Goal: Task Accomplishment & Management: Use online tool/utility

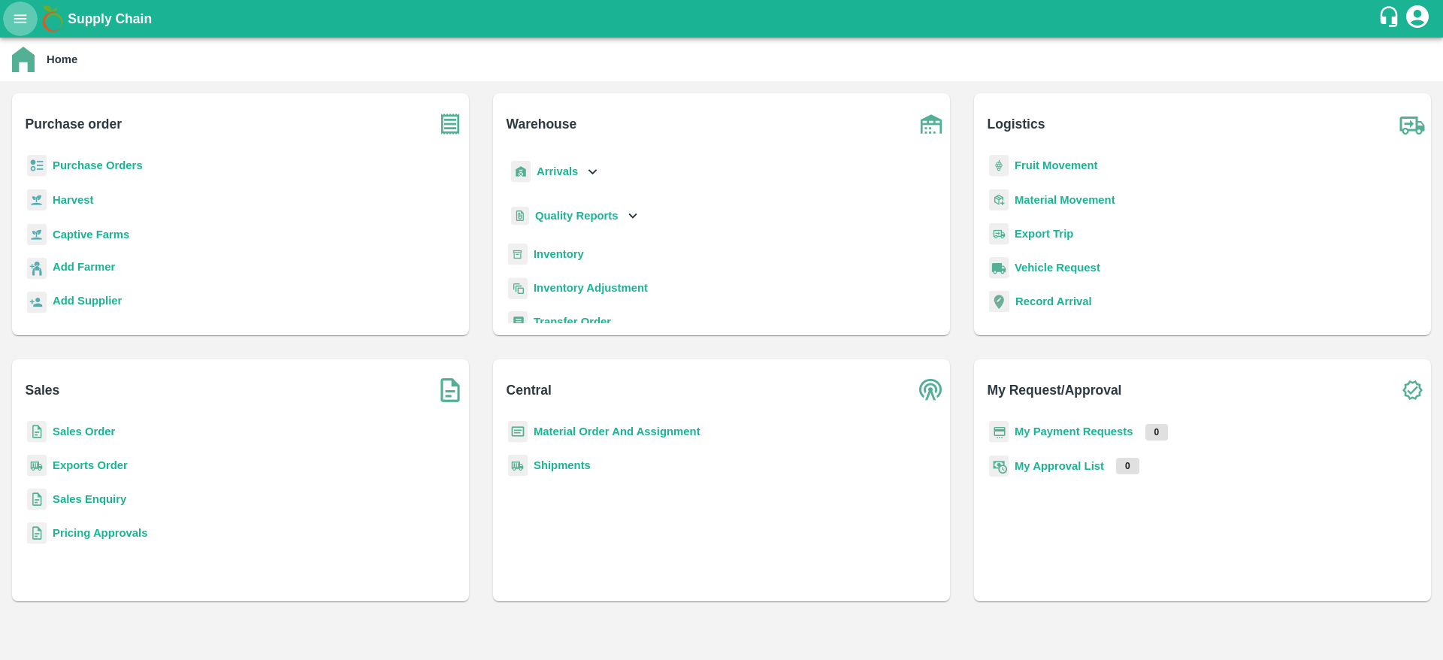
click at [29, 16] on button "open drawer" at bounding box center [20, 19] width 35 height 35
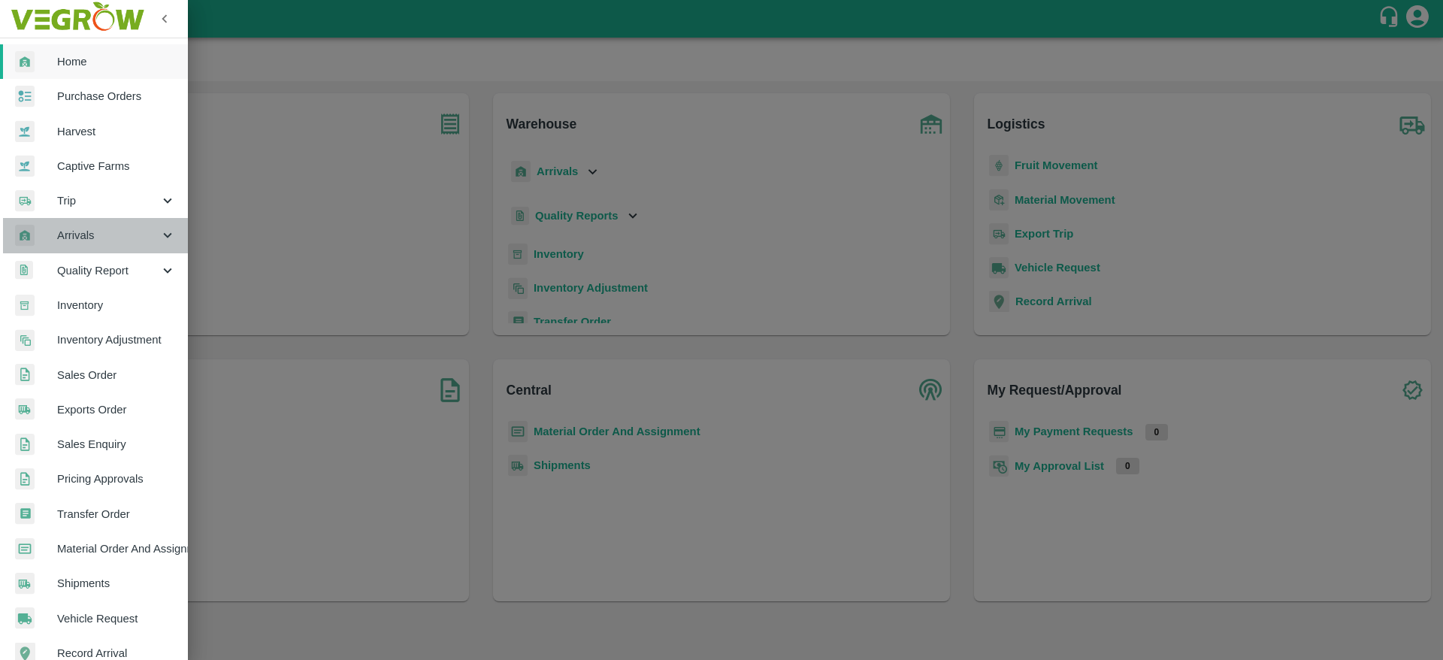
click at [128, 243] on span "Arrivals" at bounding box center [108, 235] width 102 height 17
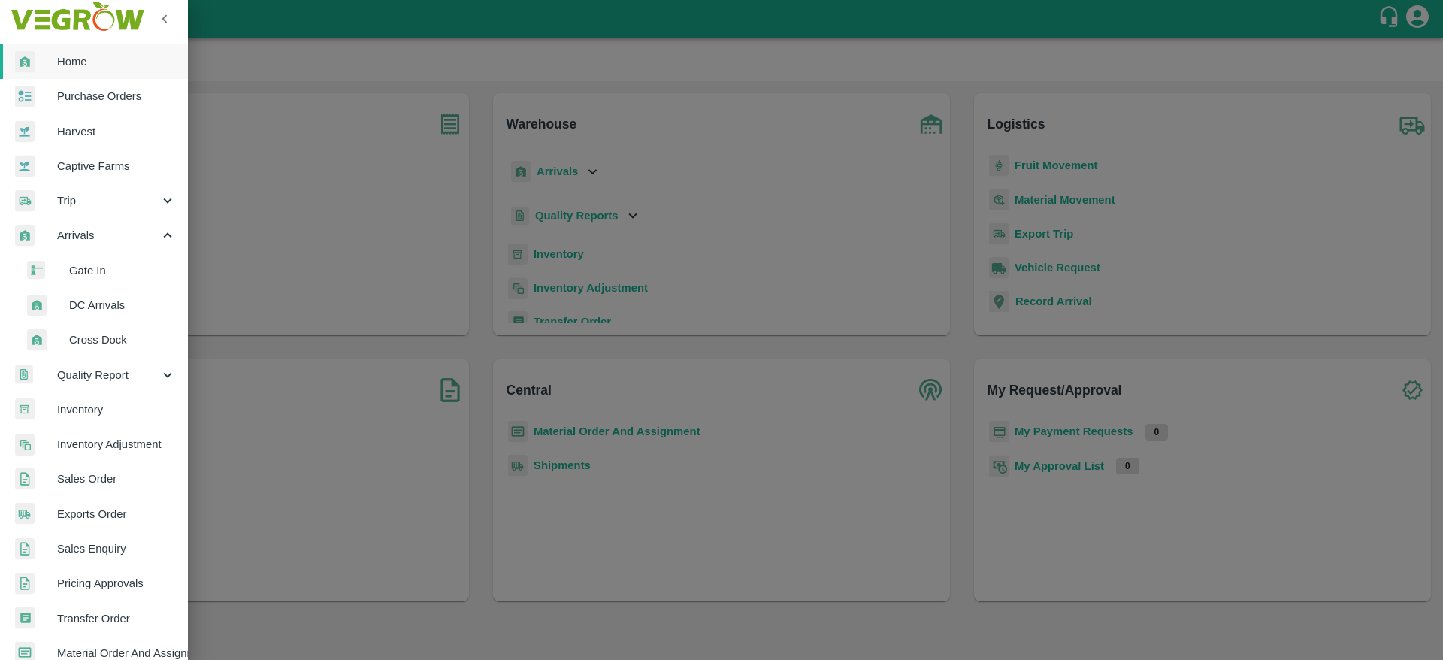
click at [122, 302] on span "DC Arrivals" at bounding box center [122, 305] width 107 height 17
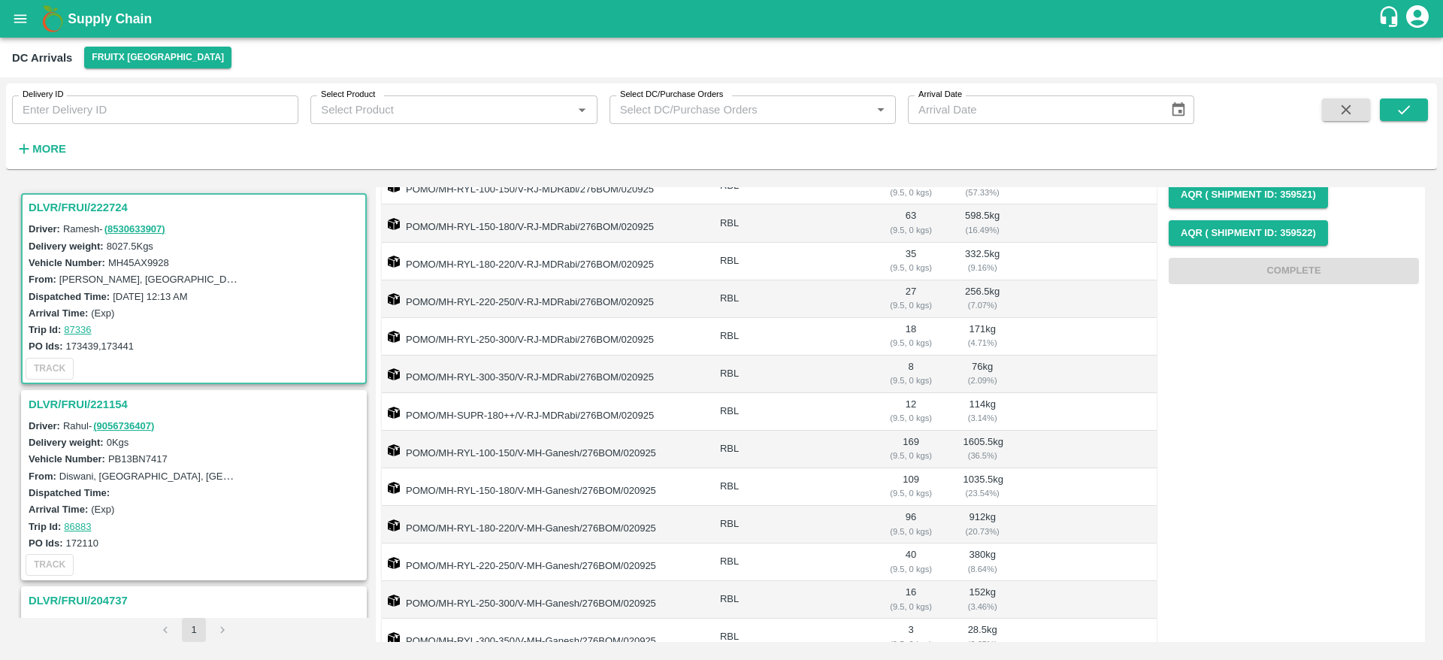
scroll to position [348, 0]
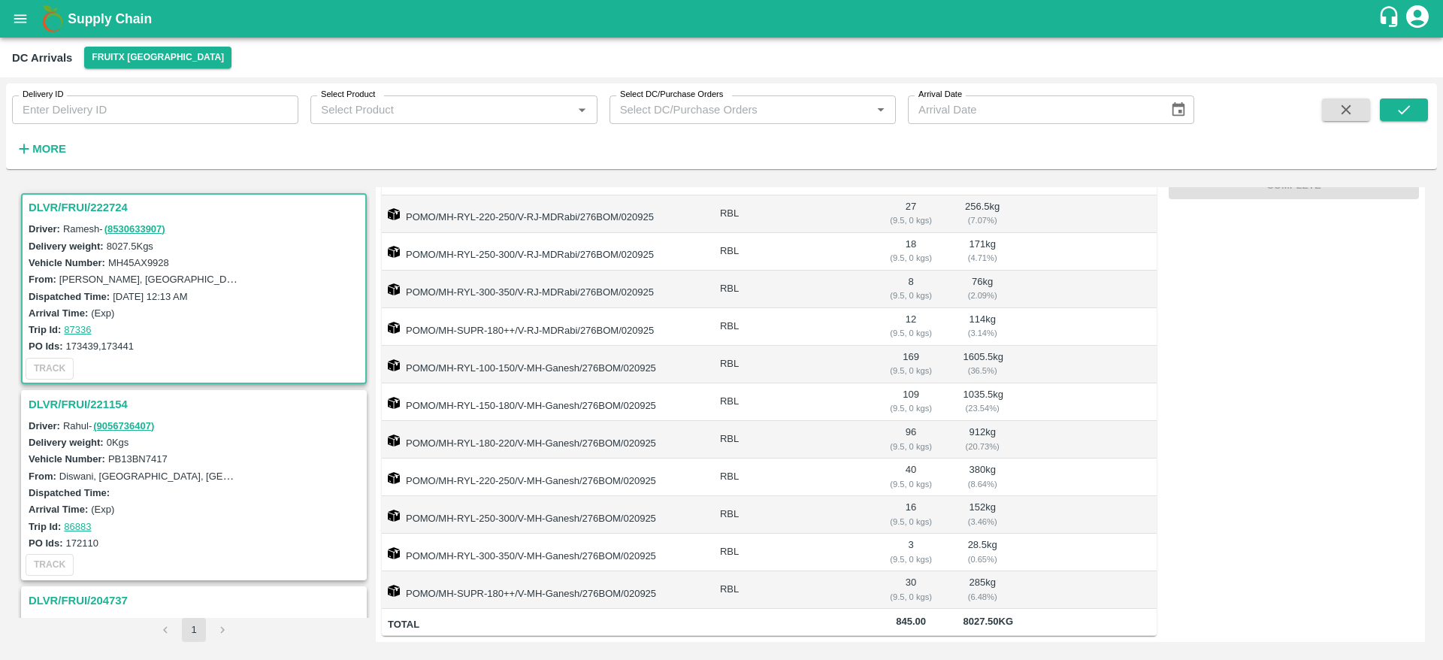
click at [60, 397] on h3 "DLVR/FRUI/221154" at bounding box center [196, 404] width 335 height 20
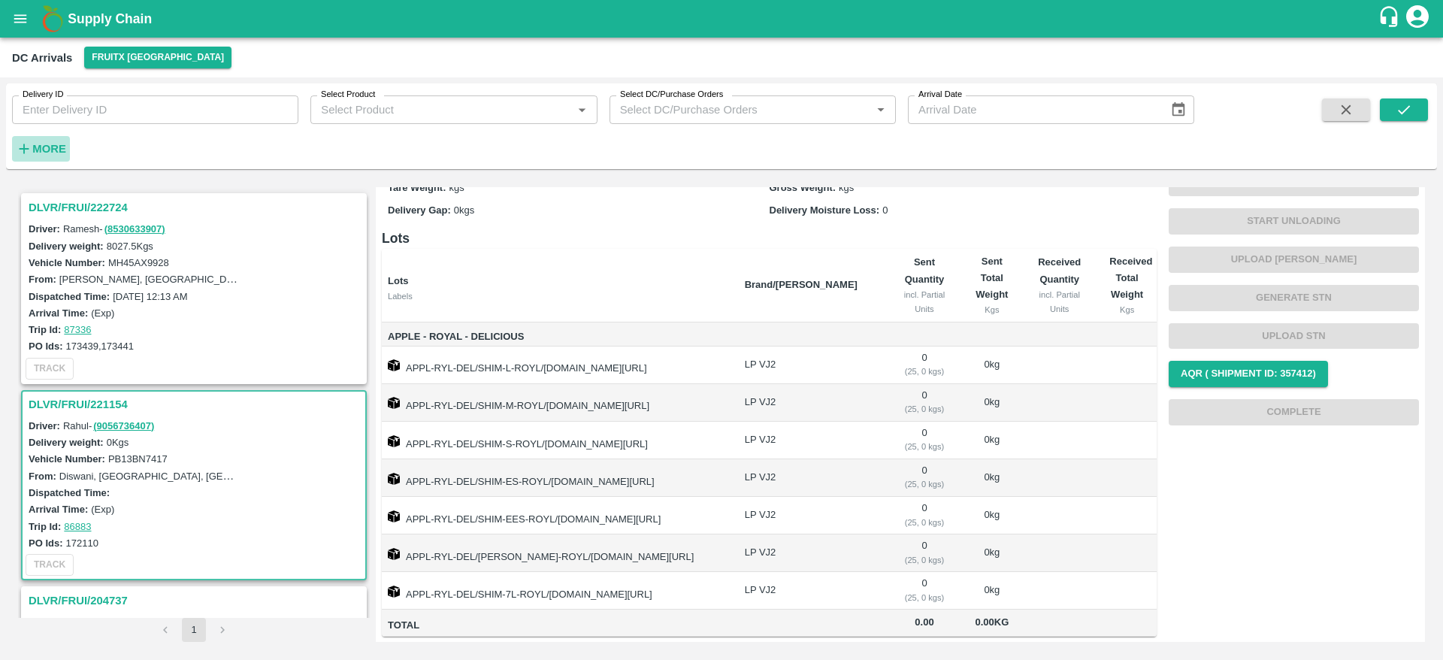
click at [29, 149] on icon "button" at bounding box center [25, 149] width 10 height 10
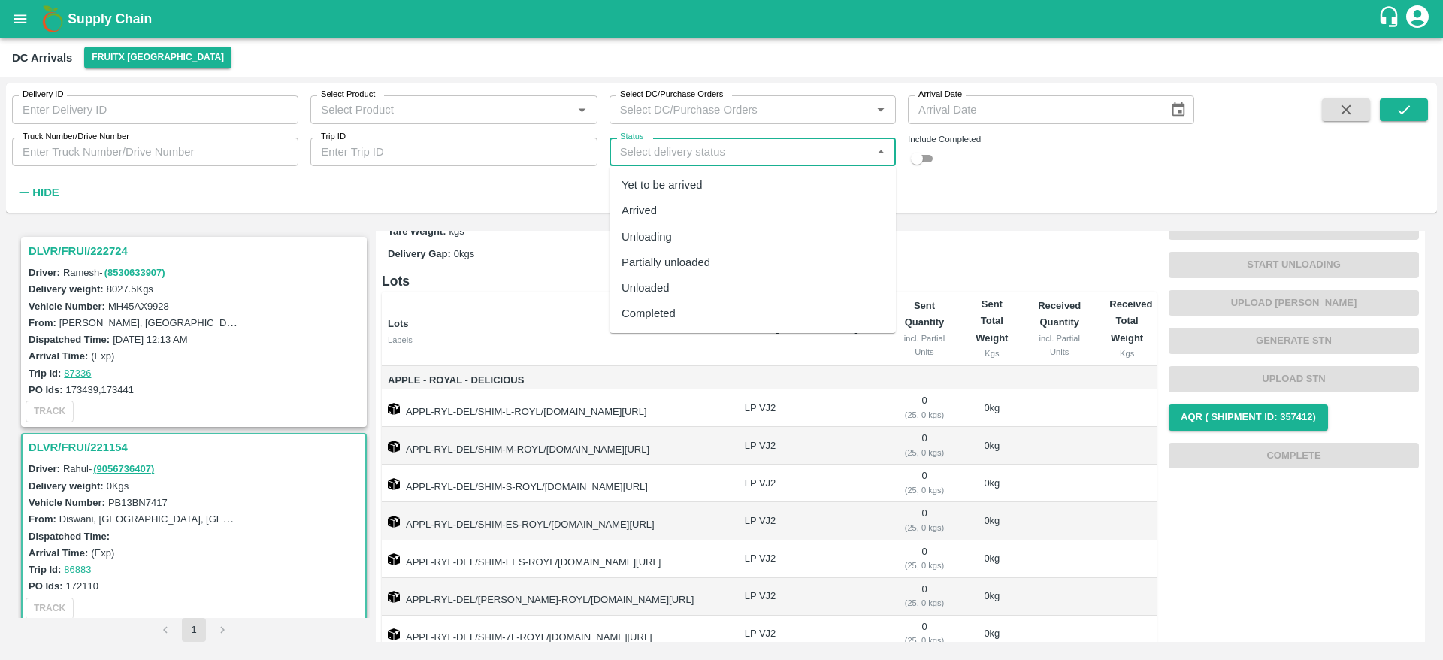
click at [663, 151] on input "Status" at bounding box center [740, 152] width 252 height 20
click at [650, 322] on div "Completed" at bounding box center [752, 314] width 286 height 26
type input "Completed"
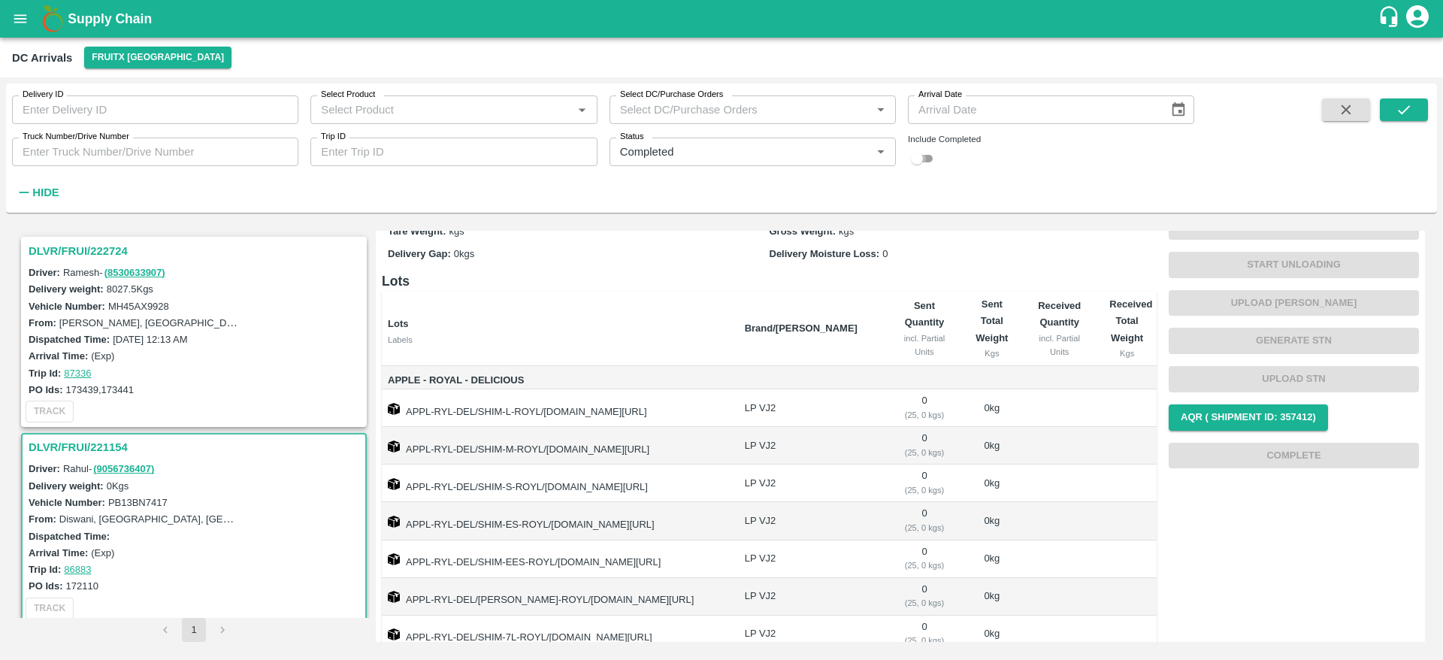
click at [914, 160] on input "checkbox" at bounding box center [917, 159] width 54 height 18
checkbox input "true"
click at [1407, 104] on icon "submit" at bounding box center [1403, 109] width 17 height 17
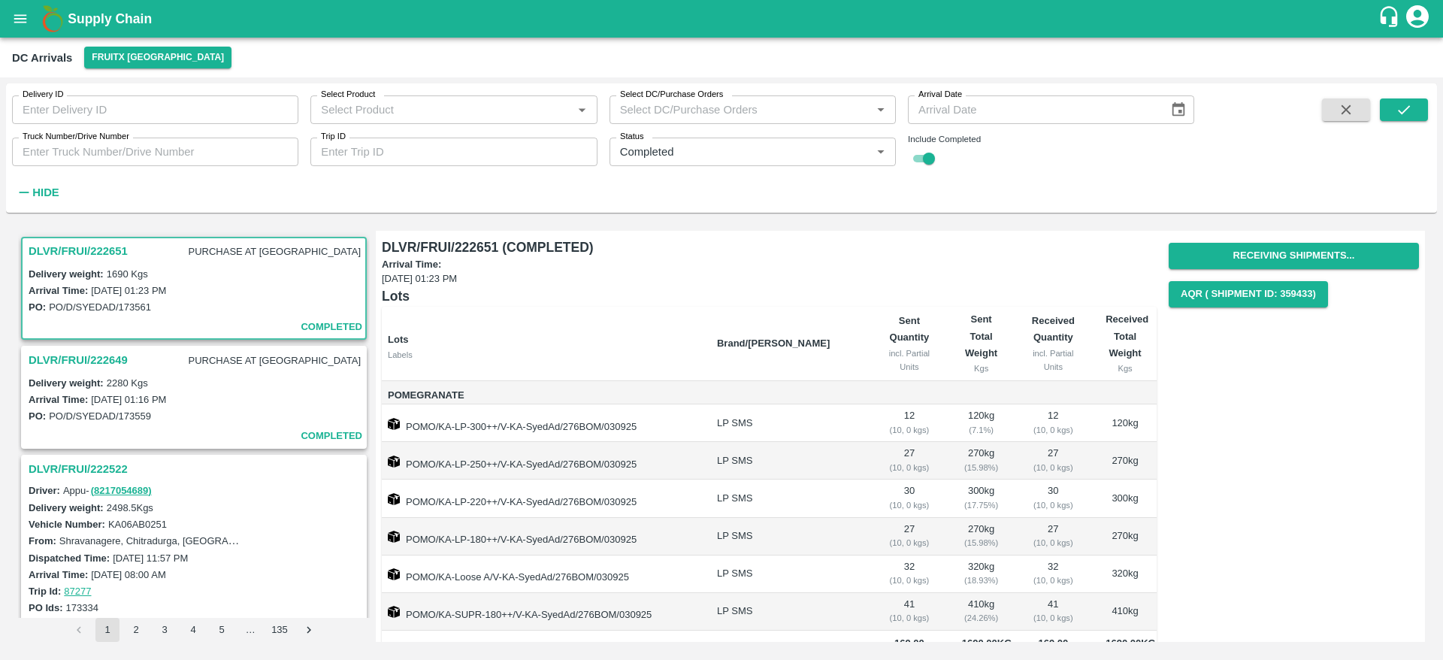
click at [73, 255] on h3 "DLVR/FRUI/222651" at bounding box center [78, 251] width 99 height 20
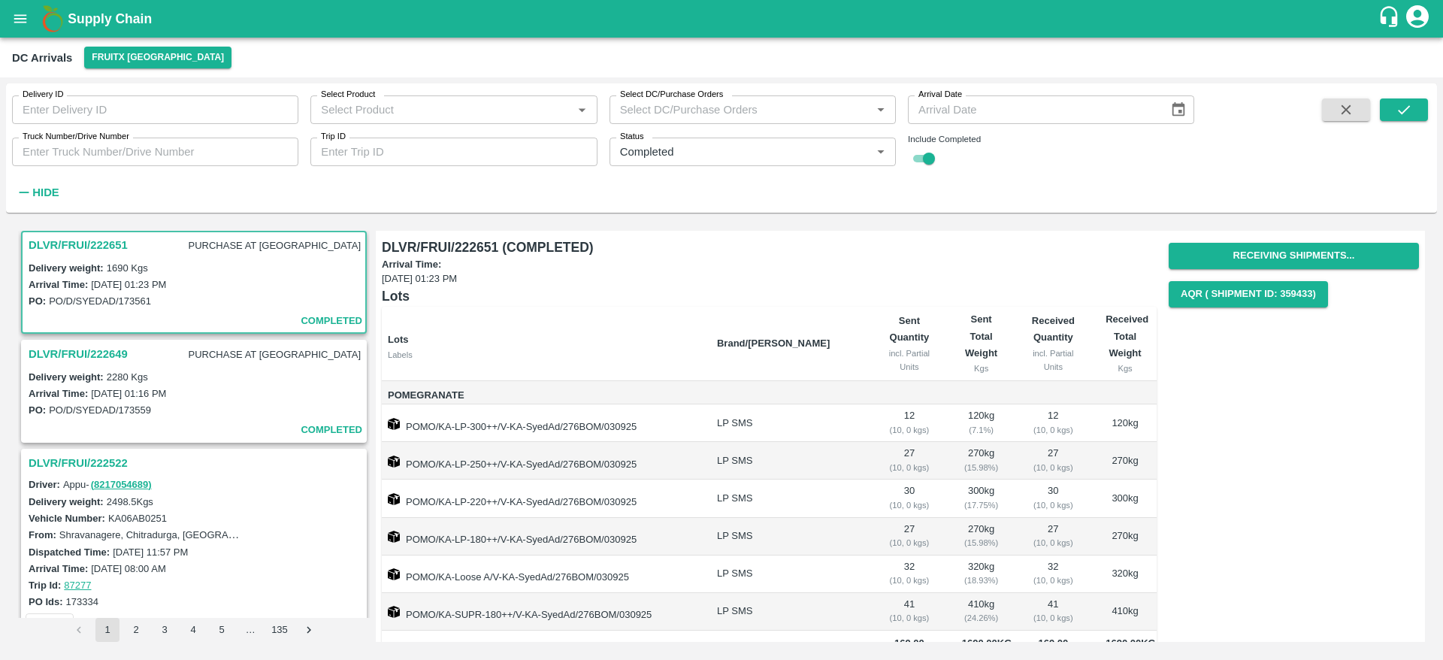
scroll to position [38, 0]
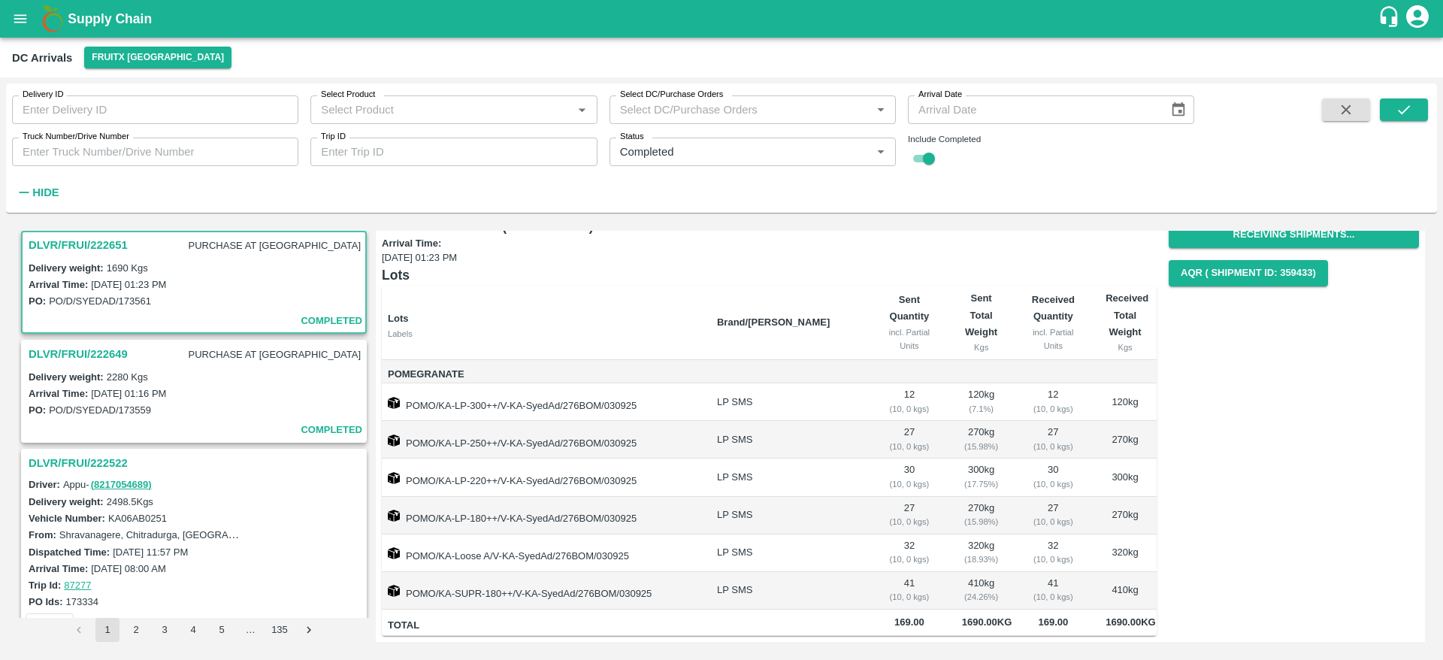
click at [72, 355] on h3 "DLVR/FRUI/222649" at bounding box center [78, 354] width 99 height 20
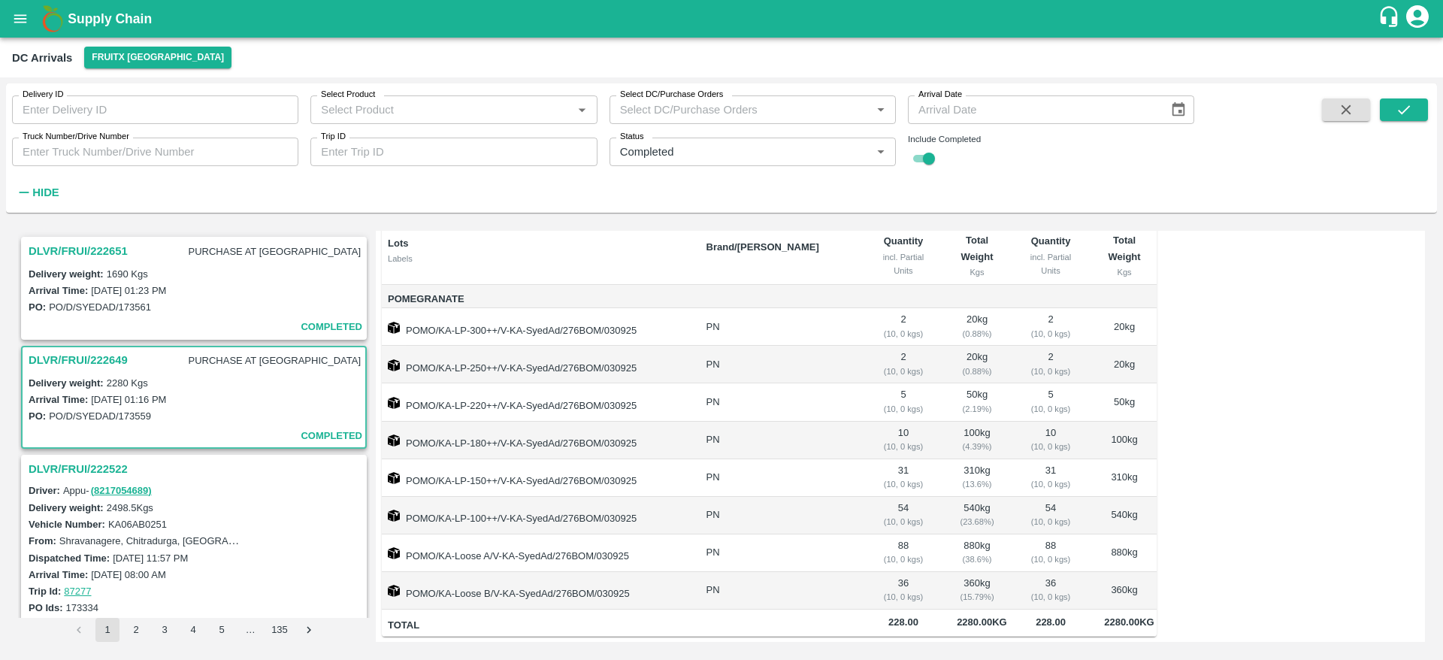
click at [98, 257] on h3 "DLVR/FRUI/222651" at bounding box center [78, 251] width 99 height 20
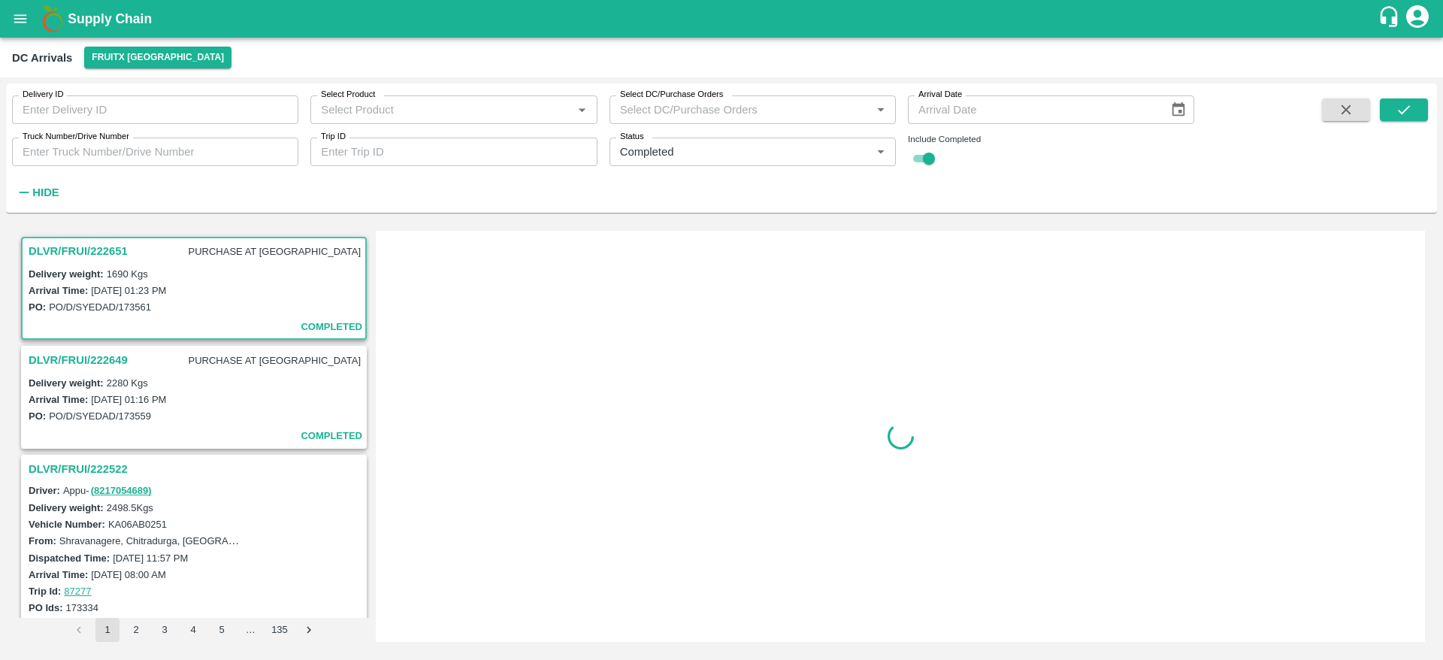
scroll to position [6, 0]
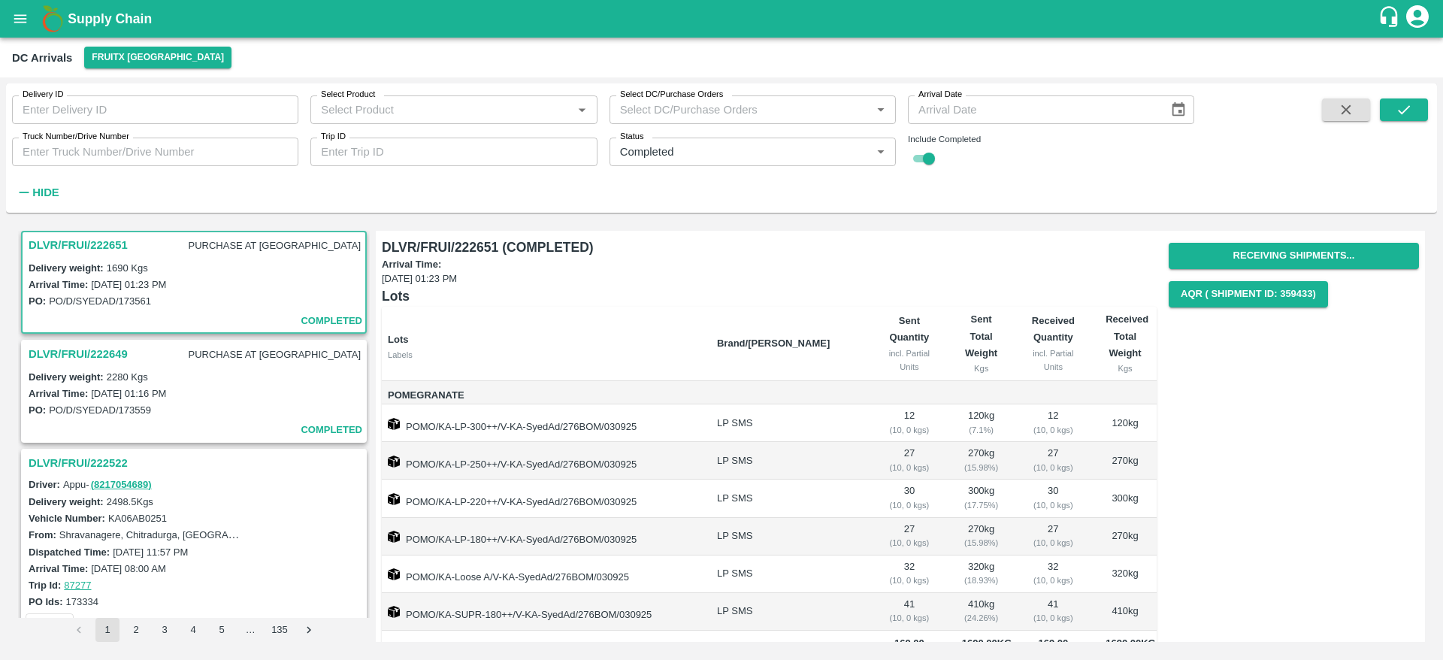
click at [111, 246] on h3 "DLVR/FRUI/222651" at bounding box center [78, 245] width 99 height 20
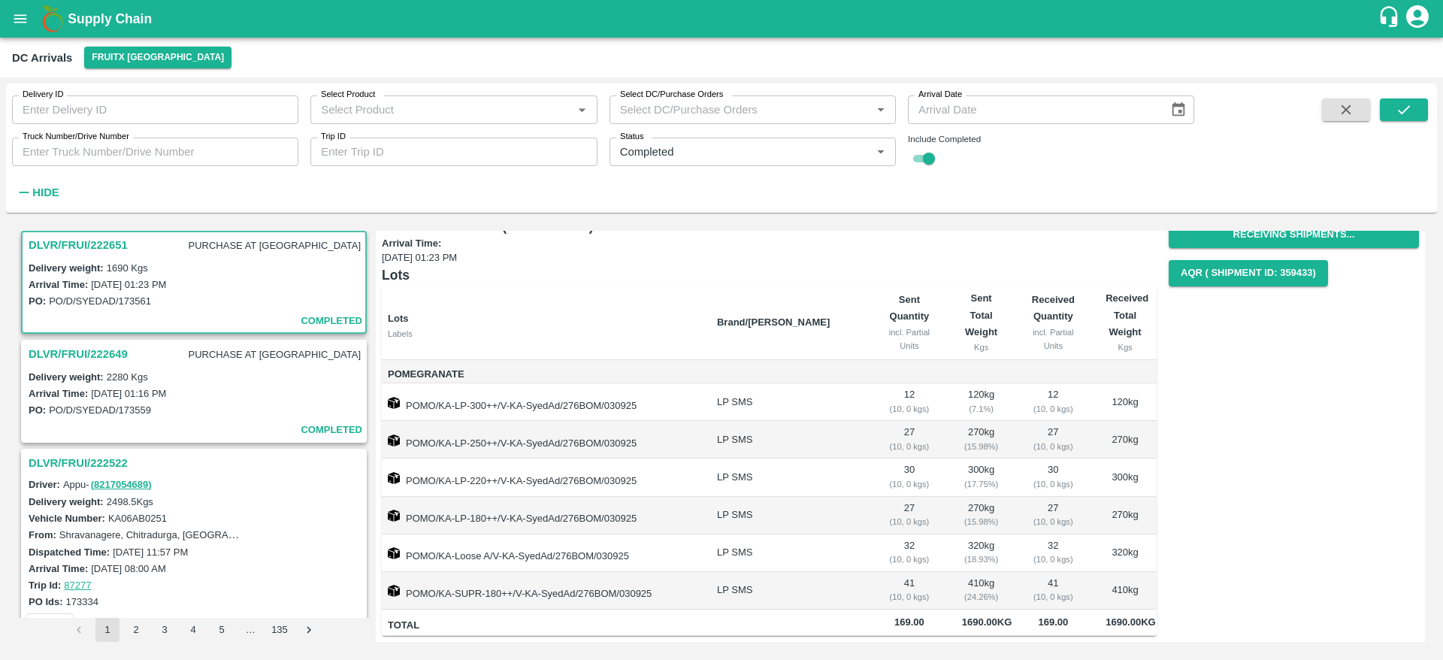
click at [89, 355] on h3 "DLVR/FRUI/222649" at bounding box center [78, 354] width 99 height 20
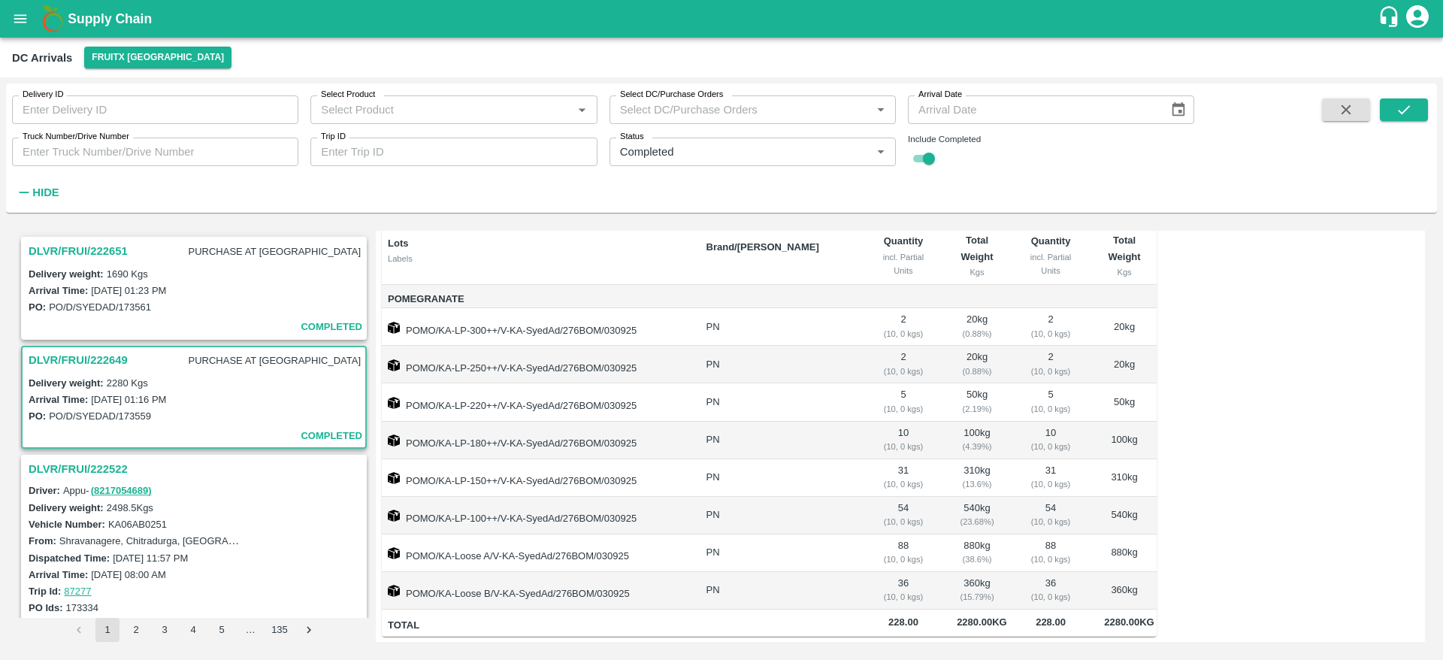
click at [86, 20] on b "Supply Chain" at bounding box center [110, 18] width 84 height 15
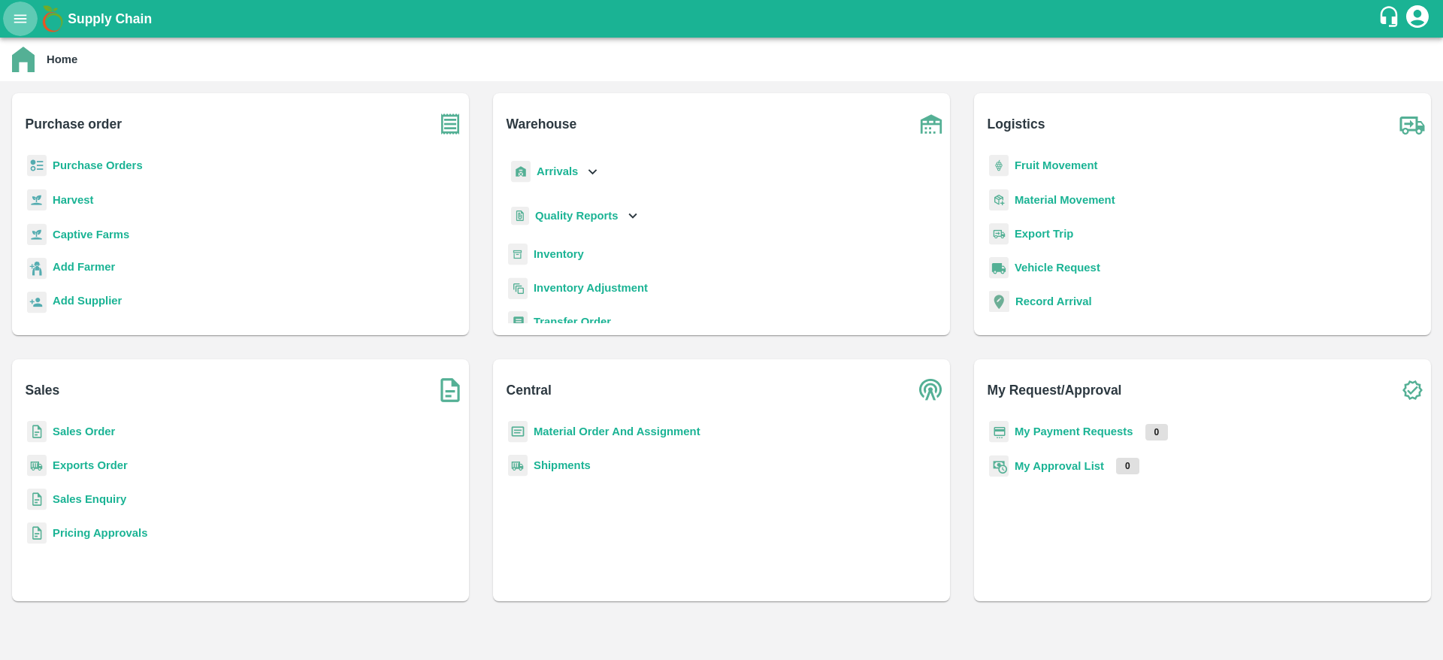
click at [13, 11] on icon "open drawer" at bounding box center [20, 19] width 17 height 17
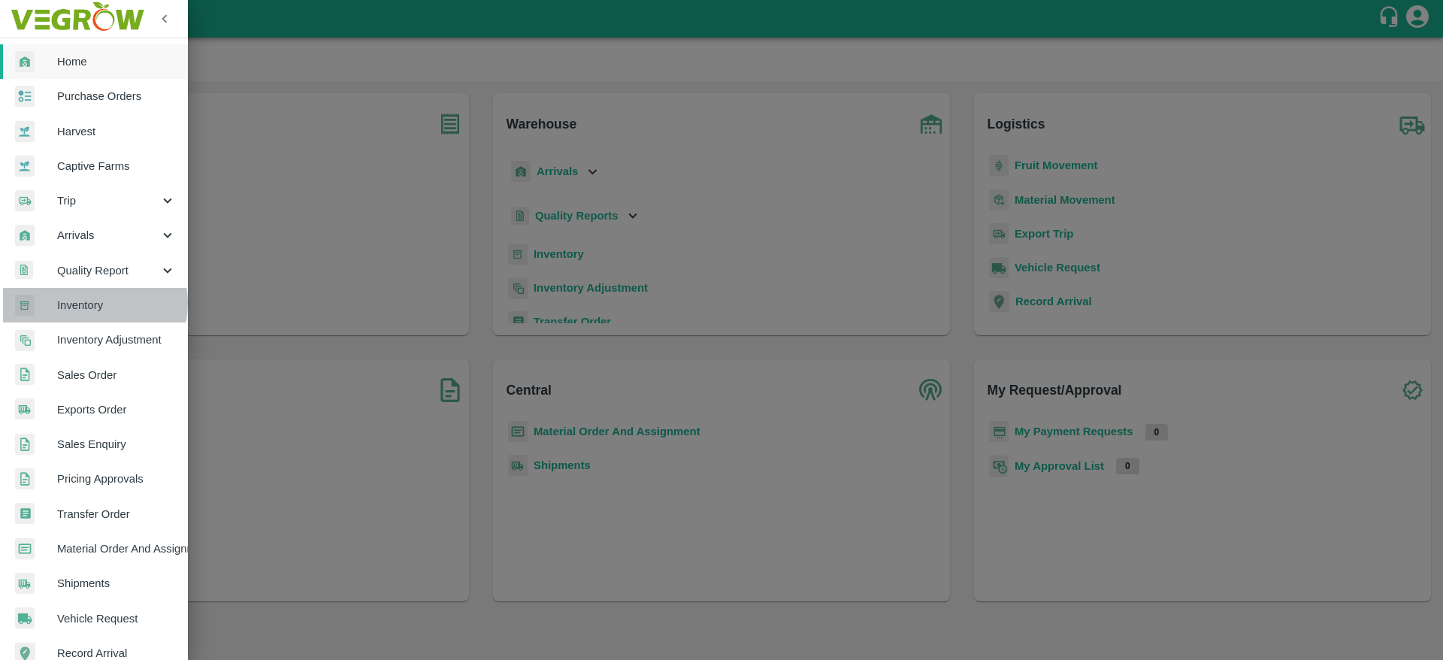
click at [91, 303] on span "Inventory" at bounding box center [116, 305] width 119 height 17
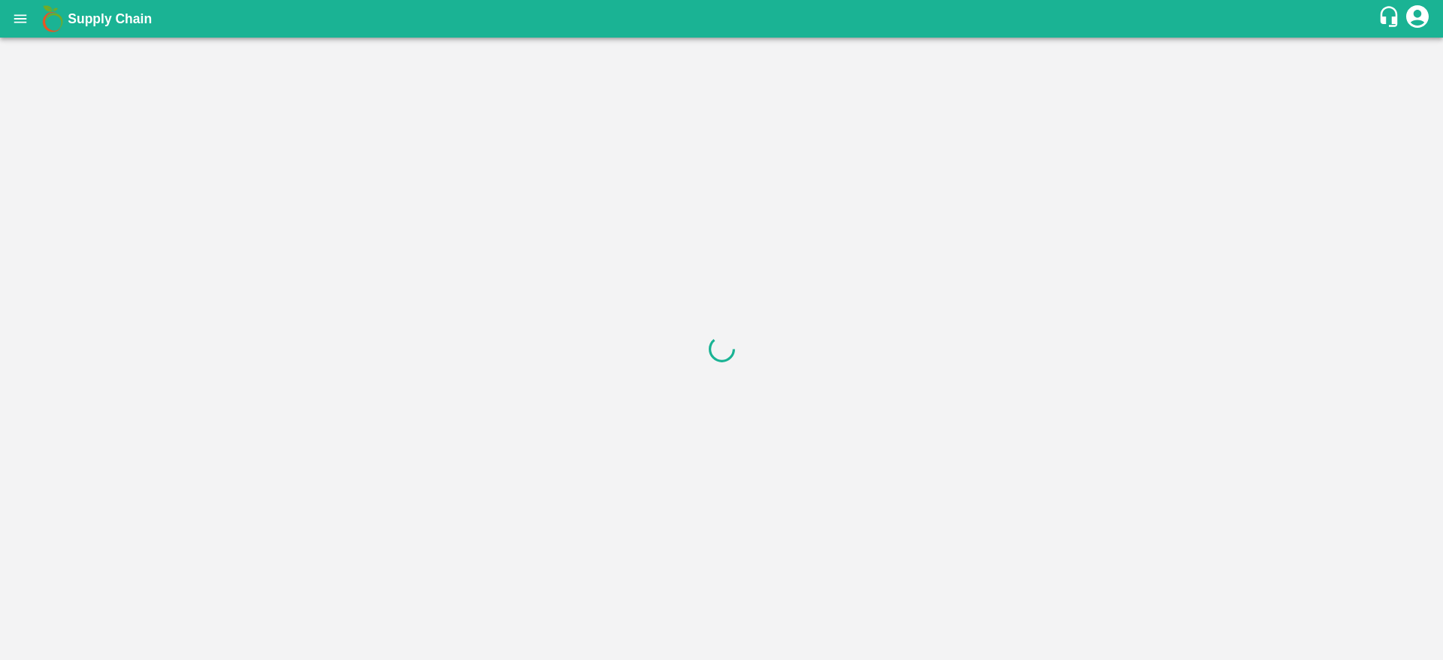
click at [6, 5] on div "Supply Chain" at bounding box center [721, 19] width 1443 height 38
click at [12, 16] on icon "open drawer" at bounding box center [20, 19] width 17 height 17
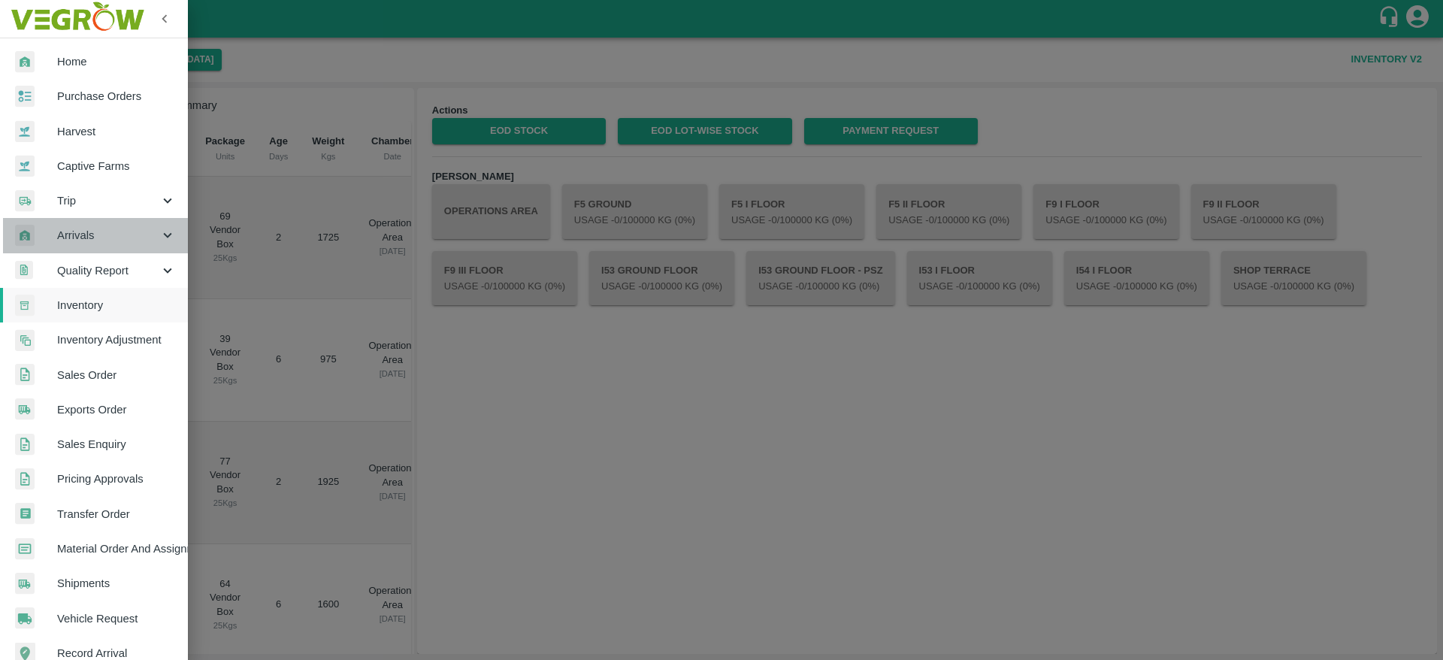
click at [109, 227] on span "Arrivals" at bounding box center [108, 235] width 102 height 17
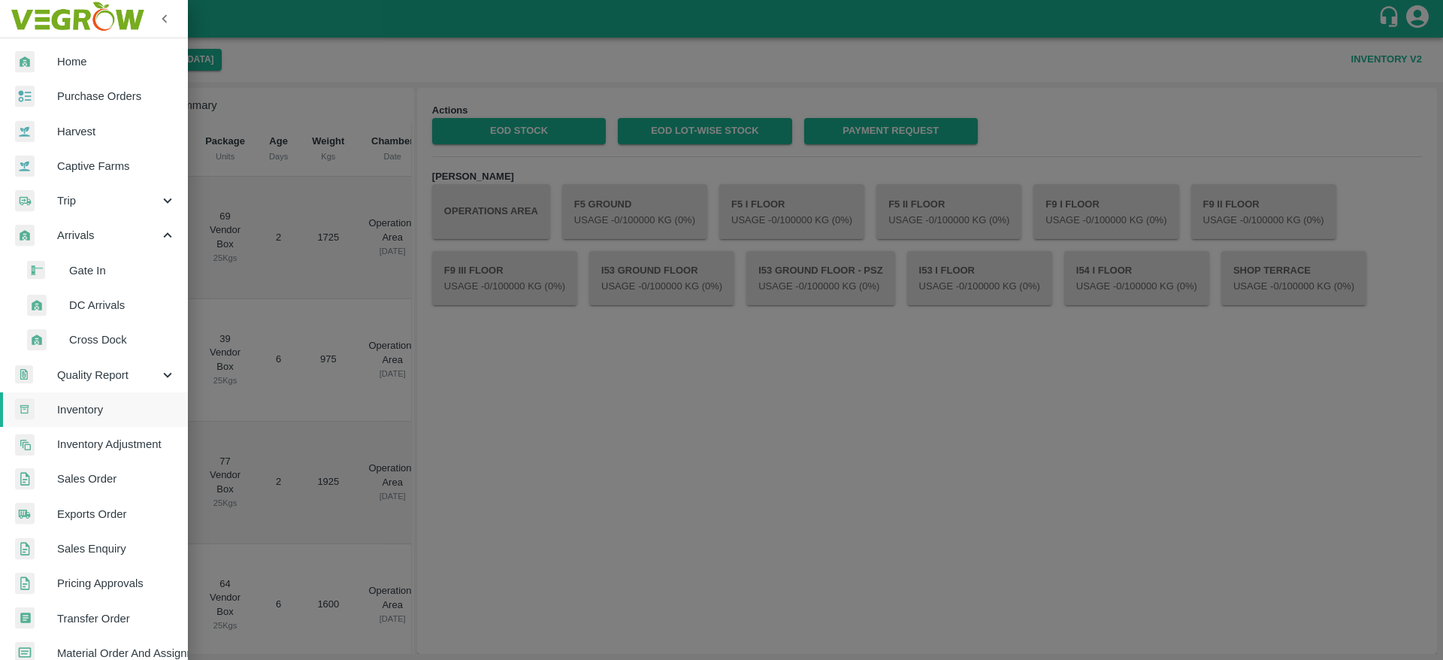
click at [107, 310] on span "DC Arrivals" at bounding box center [122, 305] width 107 height 17
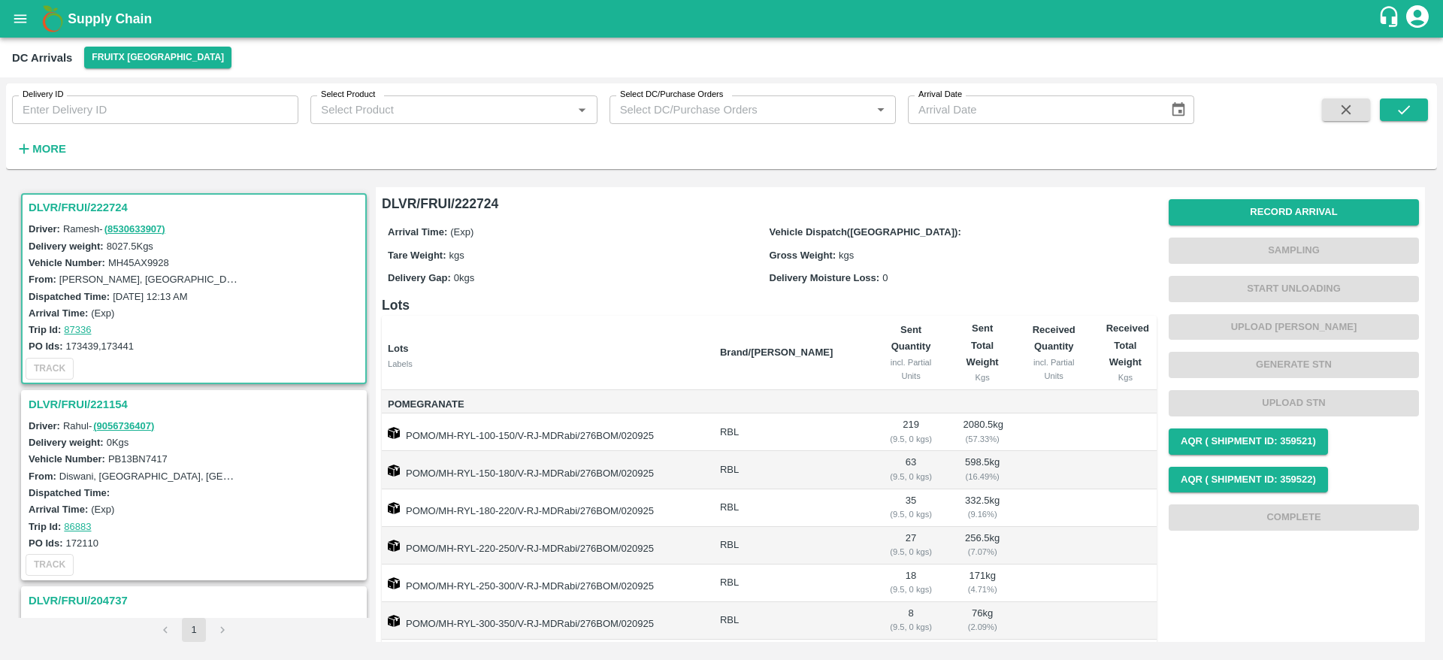
click at [79, 206] on h3 "DLVR/FRUI/222724" at bounding box center [196, 208] width 335 height 20
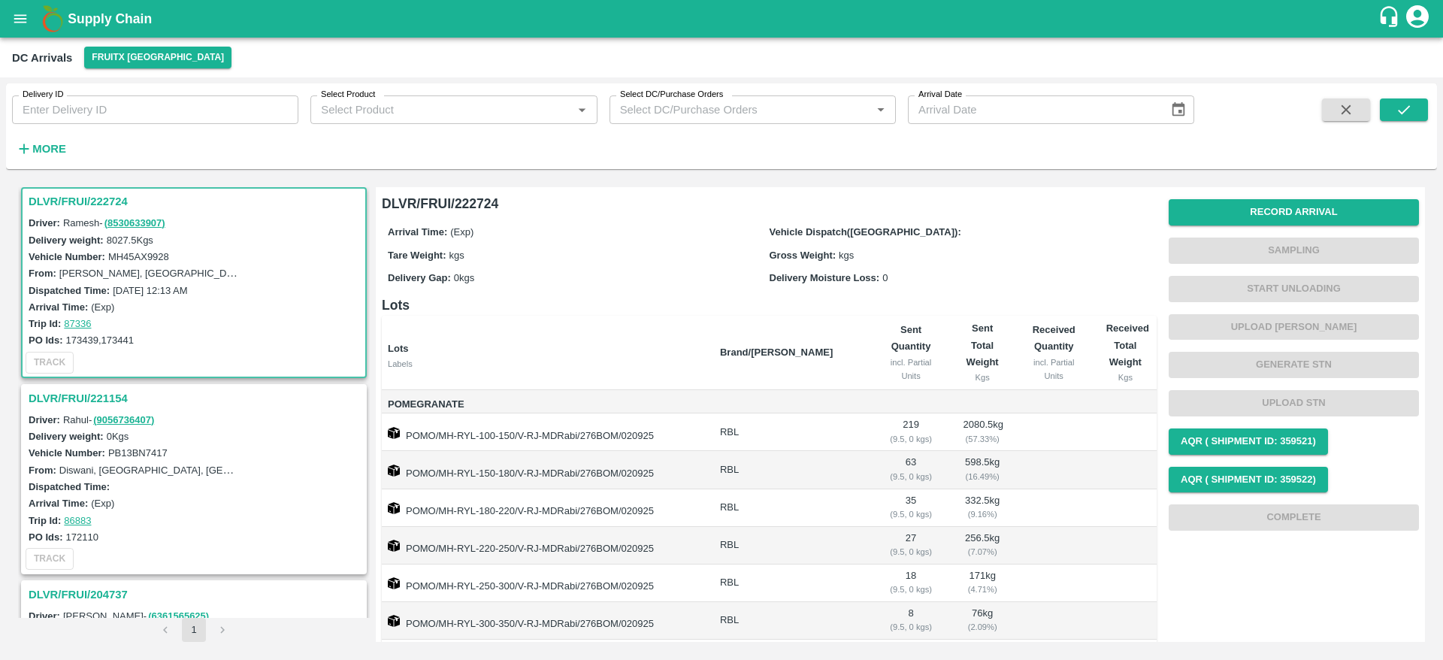
click at [78, 399] on h3 "DLVR/FRUI/221154" at bounding box center [196, 398] width 335 height 20
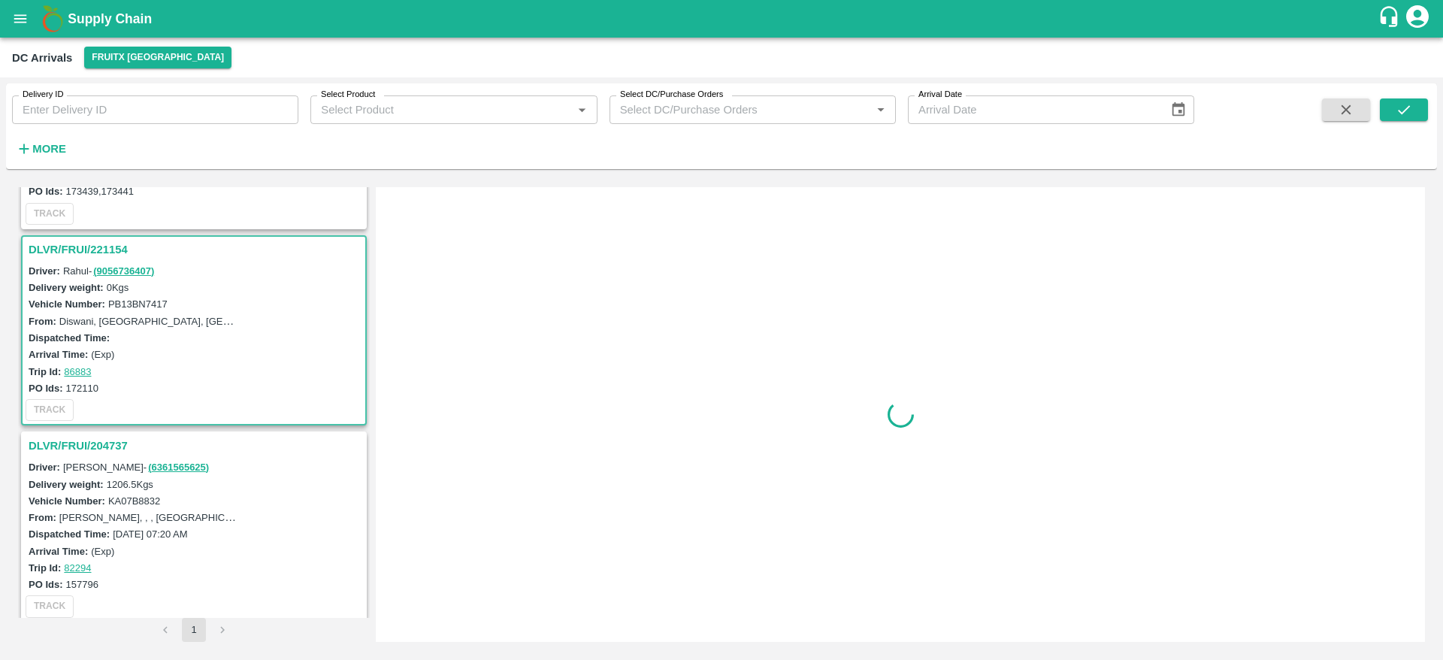
scroll to position [165, 0]
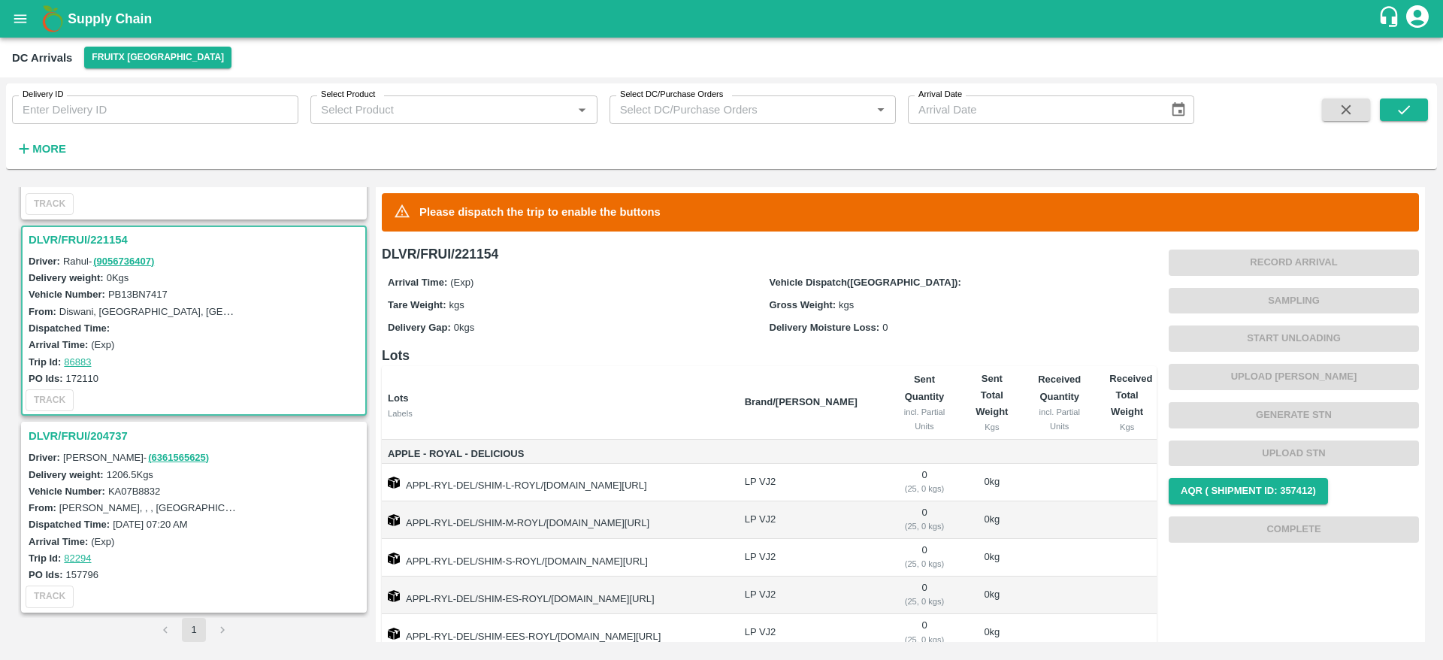
click at [96, 434] on h3 "DLVR/FRUI/204737" at bounding box center [196, 436] width 335 height 20
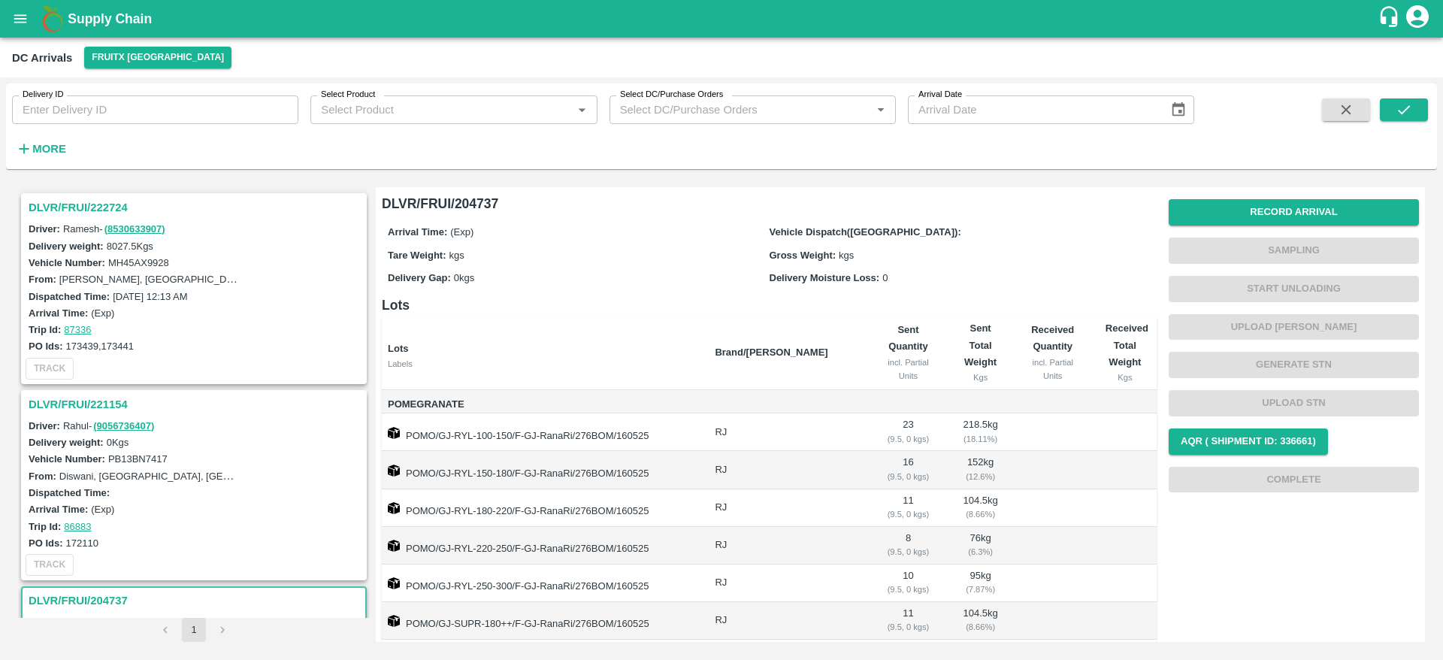
click at [71, 221] on div "Driver: [PERSON_NAME] - ( 8530633907 )" at bounding box center [196, 228] width 335 height 17
click at [74, 213] on h3 "DLVR/FRUI/222724" at bounding box center [196, 208] width 335 height 20
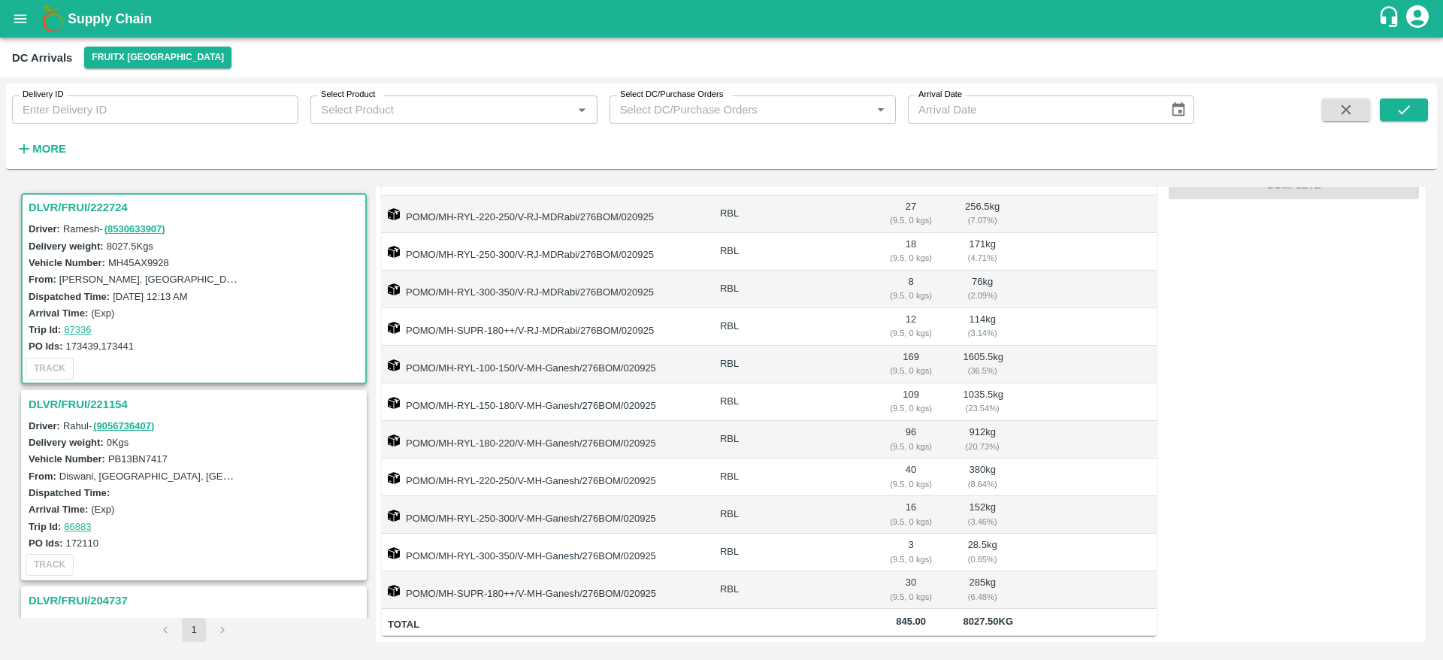
click at [83, 208] on h3 "DLVR/FRUI/222724" at bounding box center [196, 208] width 335 height 20
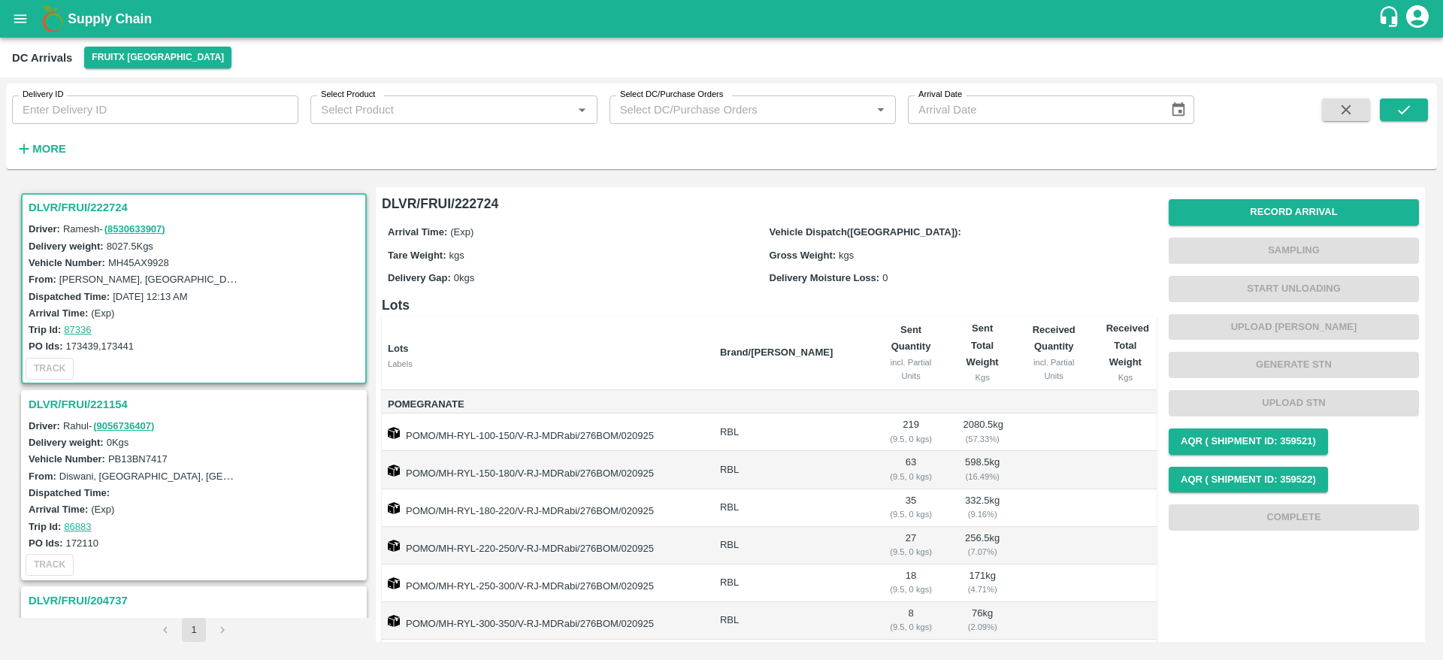
click at [74, 200] on h3 "DLVR/FRUI/222724" at bounding box center [196, 208] width 335 height 20
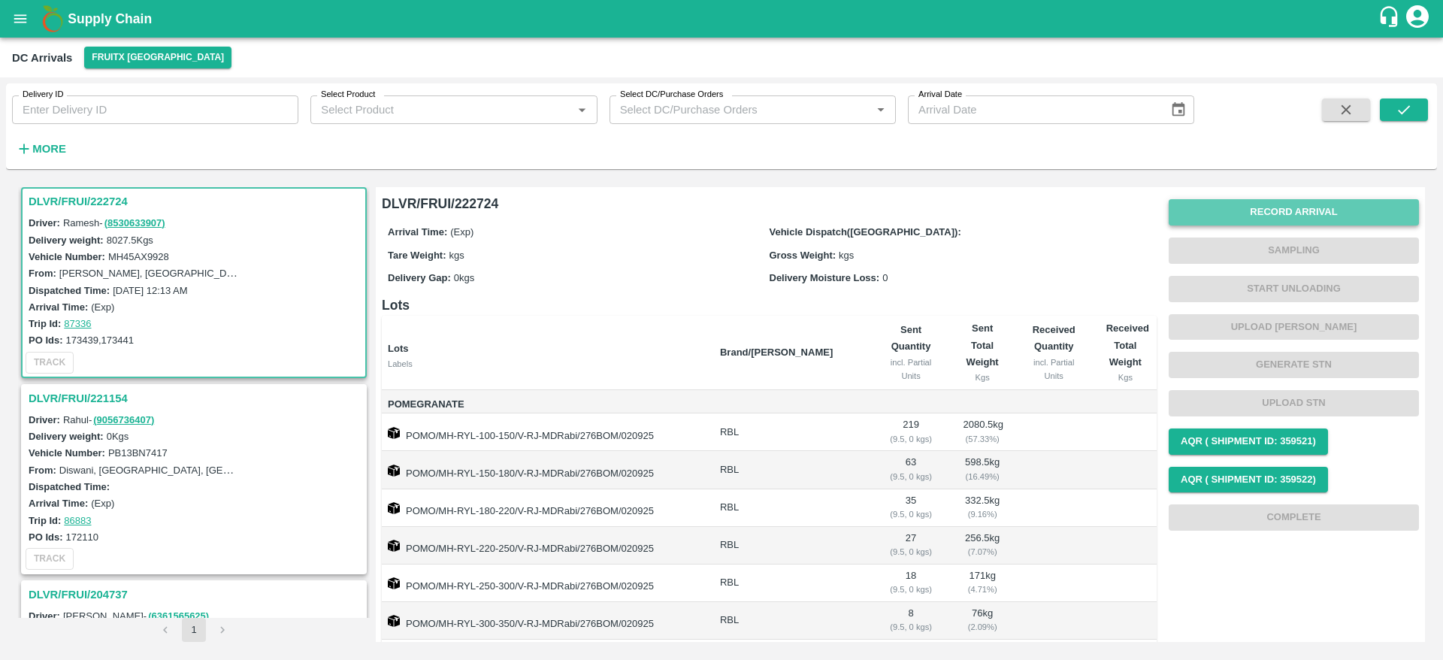
click at [1291, 215] on button "Record Arrival" at bounding box center [1293, 212] width 250 height 26
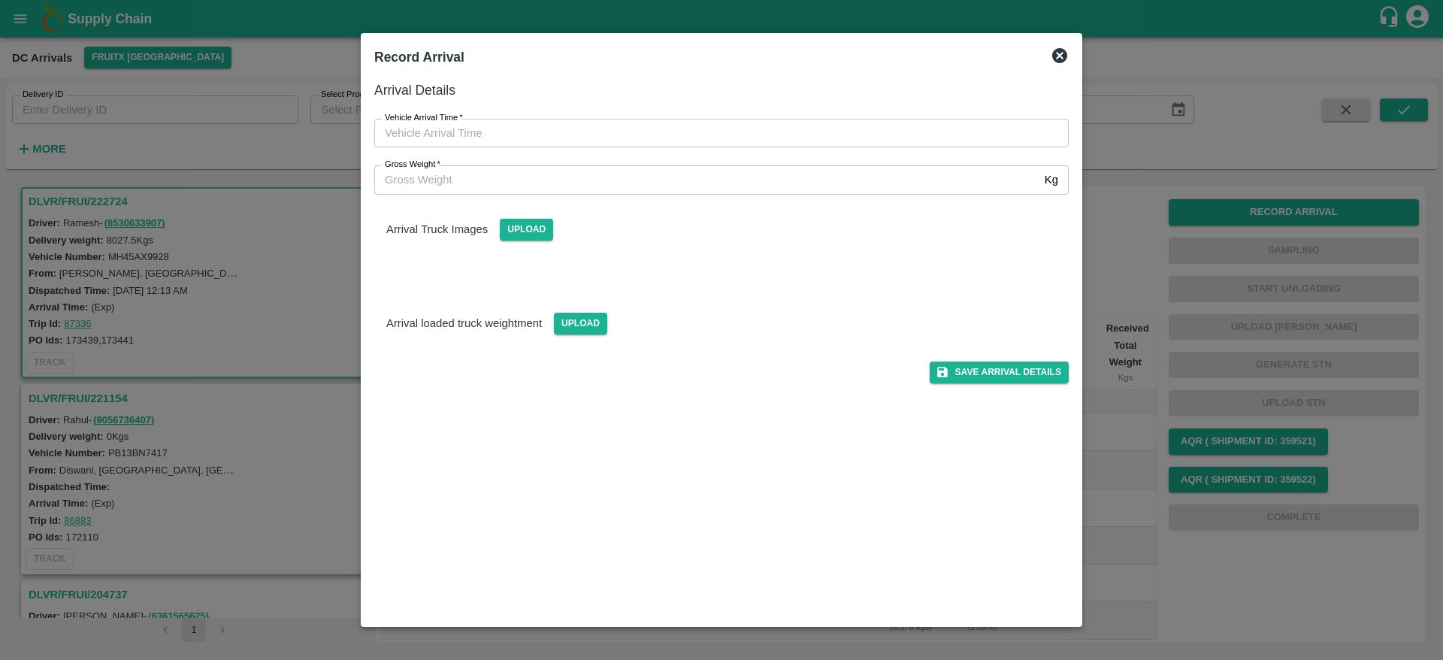
drag, startPoint x: 739, startPoint y: 116, endPoint x: 739, endPoint y: 138, distance: 21.0
click at [739, 138] on div "Vehicle Arrival Time   * Vehicle Arrival Time" at bounding box center [712, 124] width 712 height 47
type input "DD/MM/YYYY hh:mm aa"
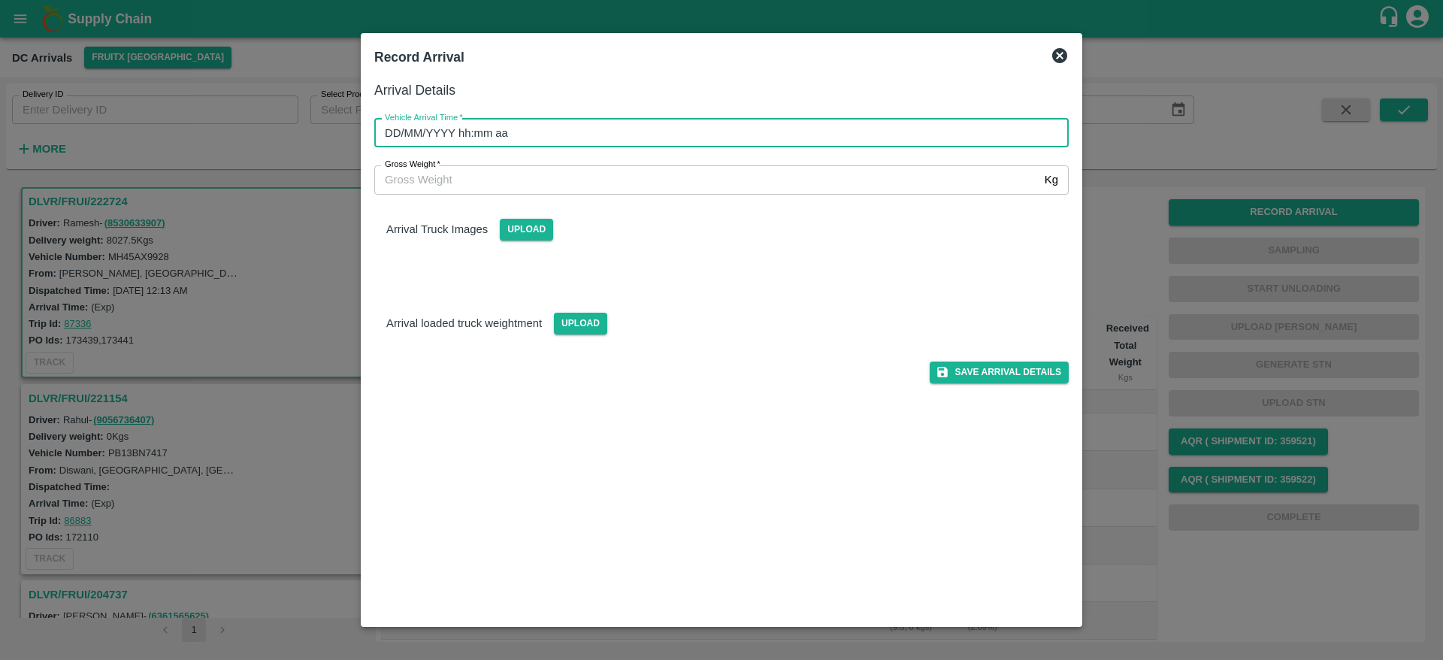
click at [739, 138] on input "DD/MM/YYYY hh:mm aa" at bounding box center [716, 133] width 684 height 29
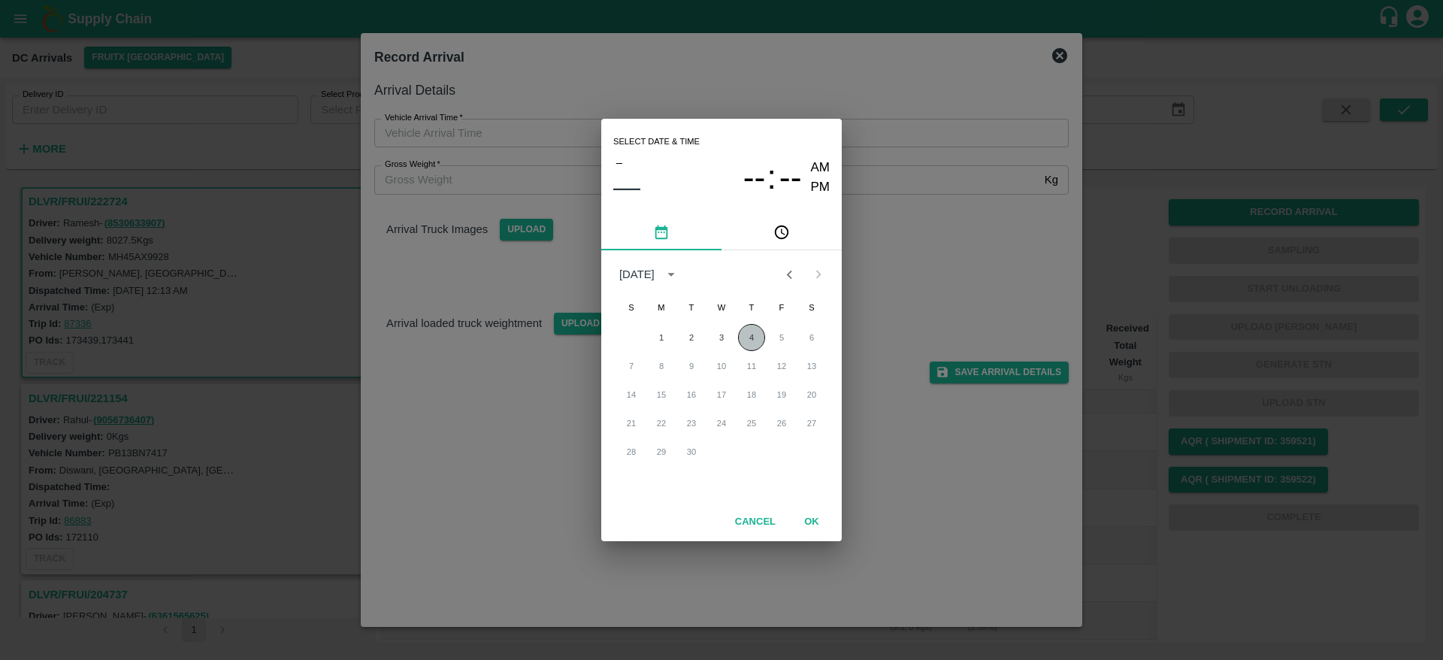
click at [745, 328] on button "4" at bounding box center [751, 337] width 27 height 27
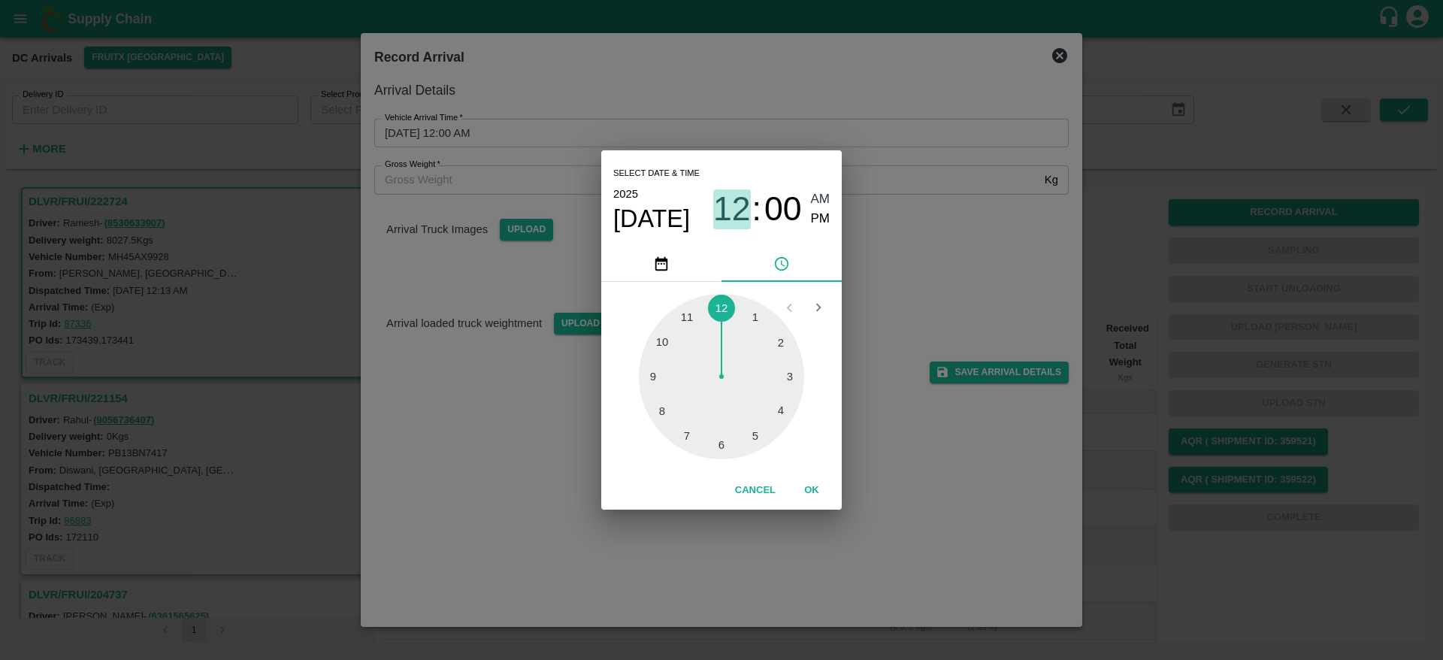
click at [736, 203] on span "12" at bounding box center [732, 208] width 38 height 39
click at [778, 336] on div at bounding box center [721, 376] width 165 height 165
type input "[DATE] 02:00 AM"
click at [822, 196] on span "AM" at bounding box center [821, 199] width 20 height 20
click at [824, 491] on button "OK" at bounding box center [811, 490] width 48 height 26
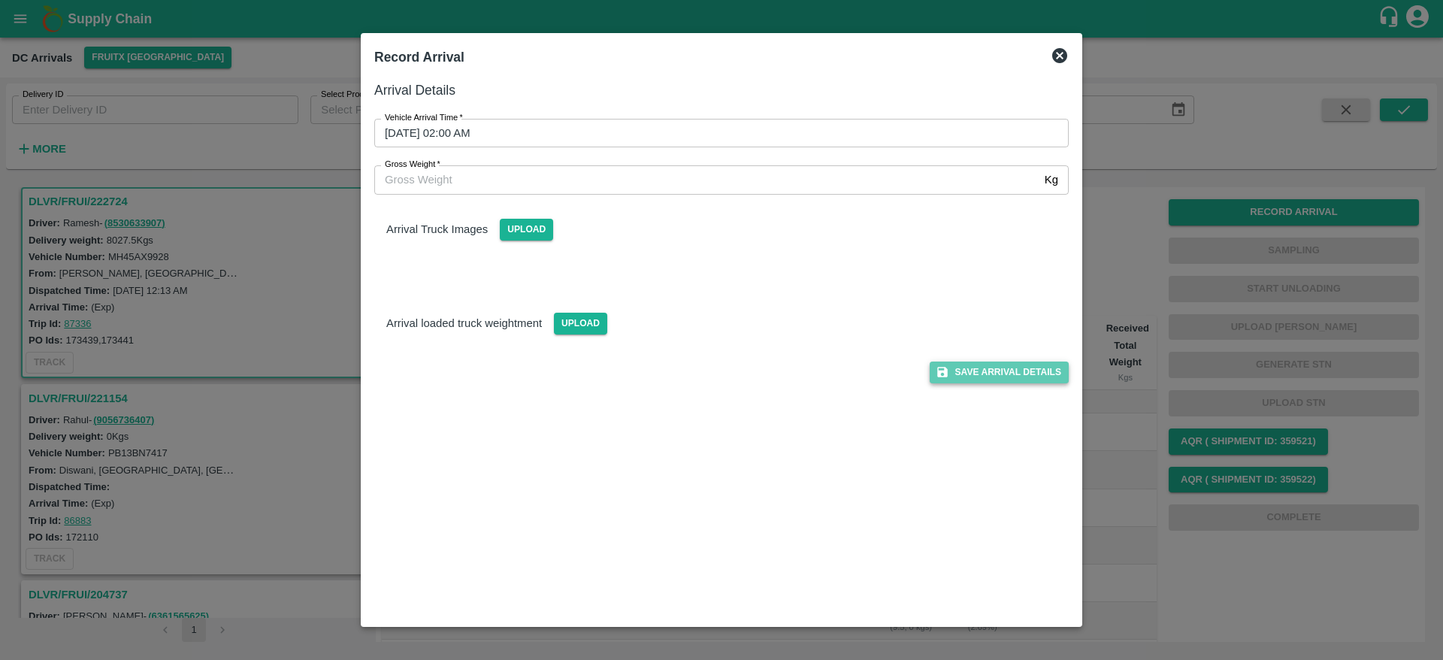
click at [1020, 370] on button "Save Arrival Details" at bounding box center [998, 372] width 139 height 22
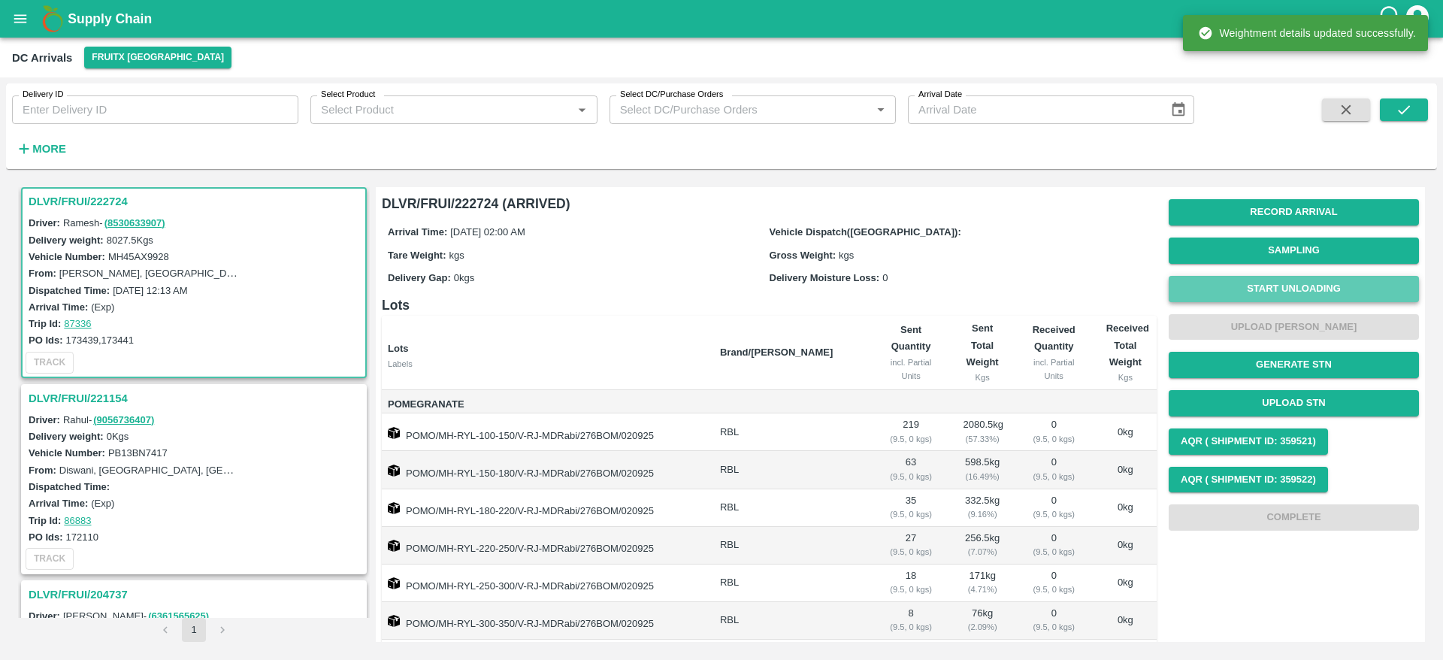
click at [1291, 288] on button "Start Unloading" at bounding box center [1293, 289] width 250 height 26
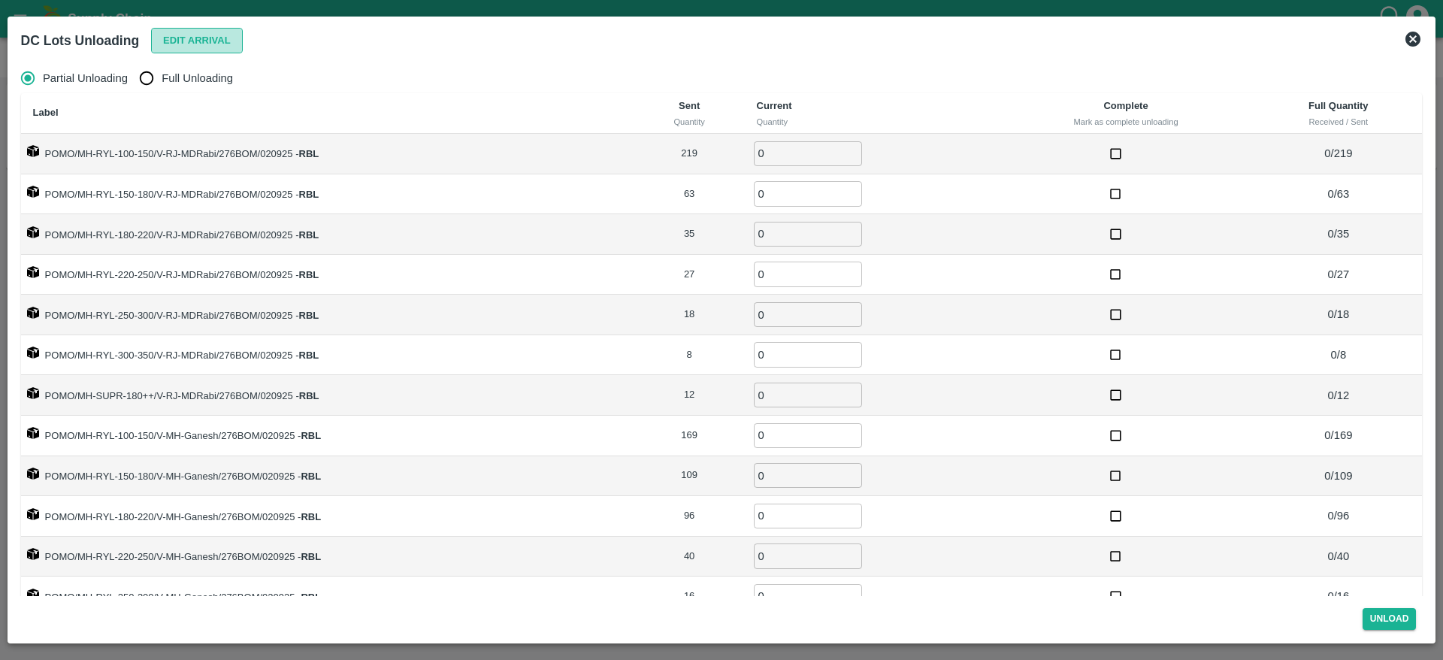
click at [206, 36] on button "Edit Arrival" at bounding box center [197, 41] width 92 height 26
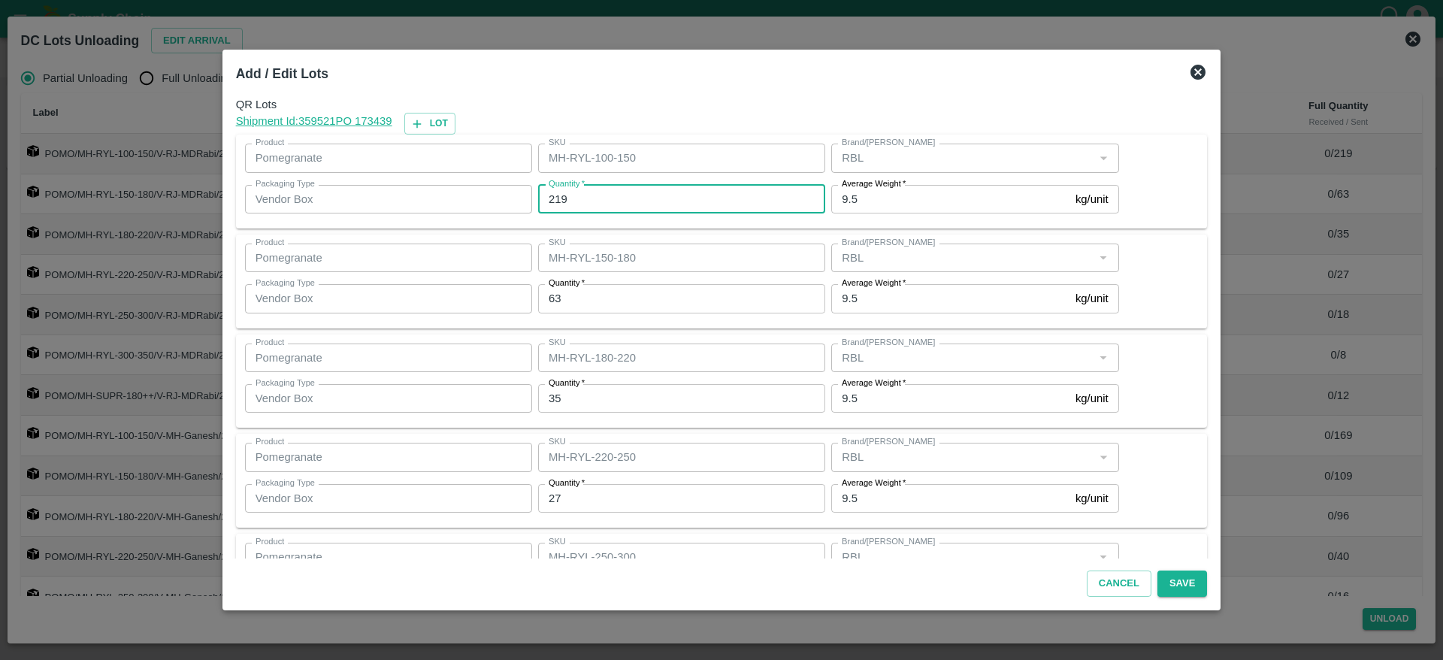
click at [614, 197] on input "219" at bounding box center [681, 199] width 287 height 29
type input "218"
click at [613, 200] on input "218" at bounding box center [681, 199] width 287 height 29
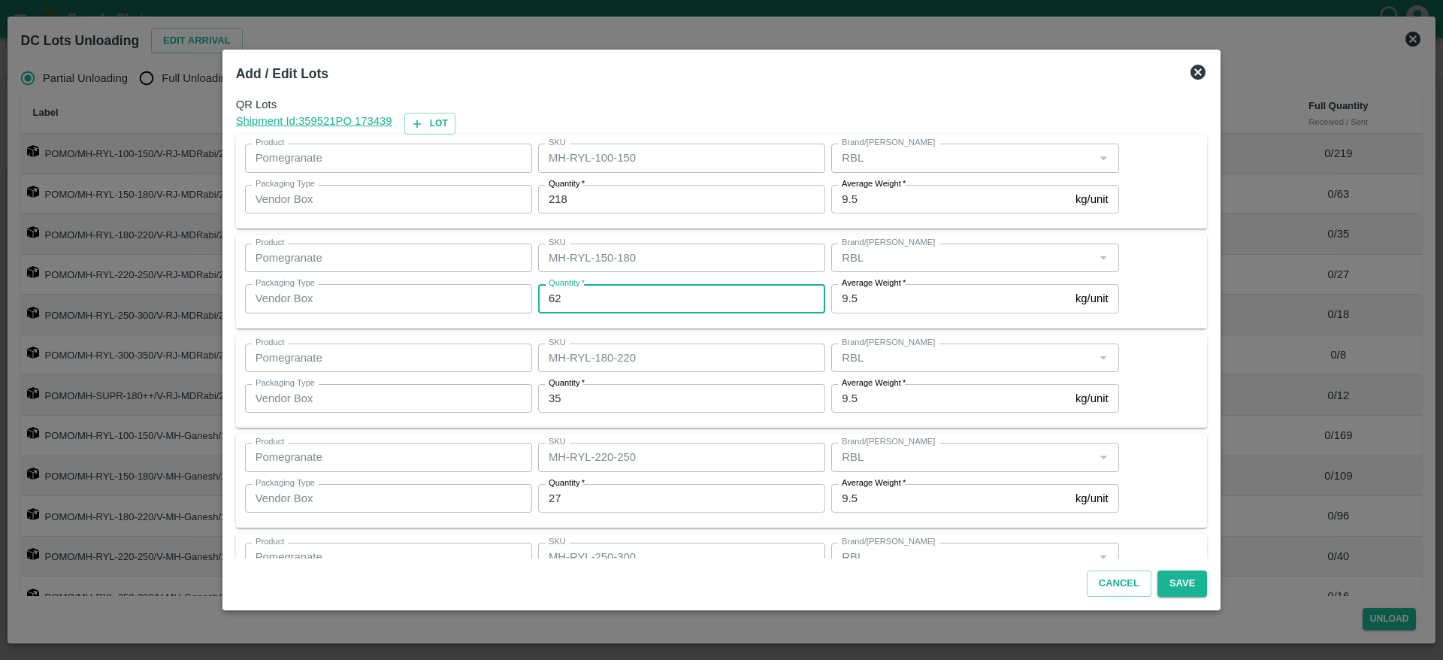
type input "62"
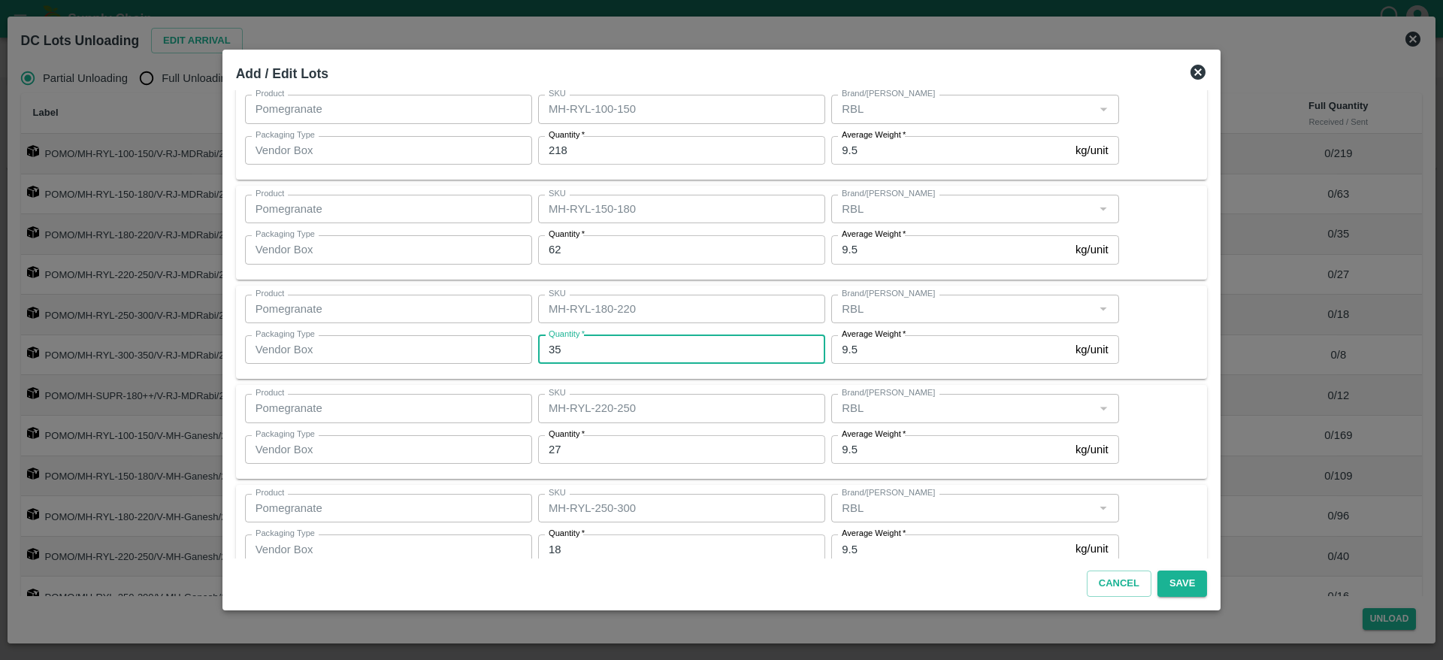
scroll to position [65, 0]
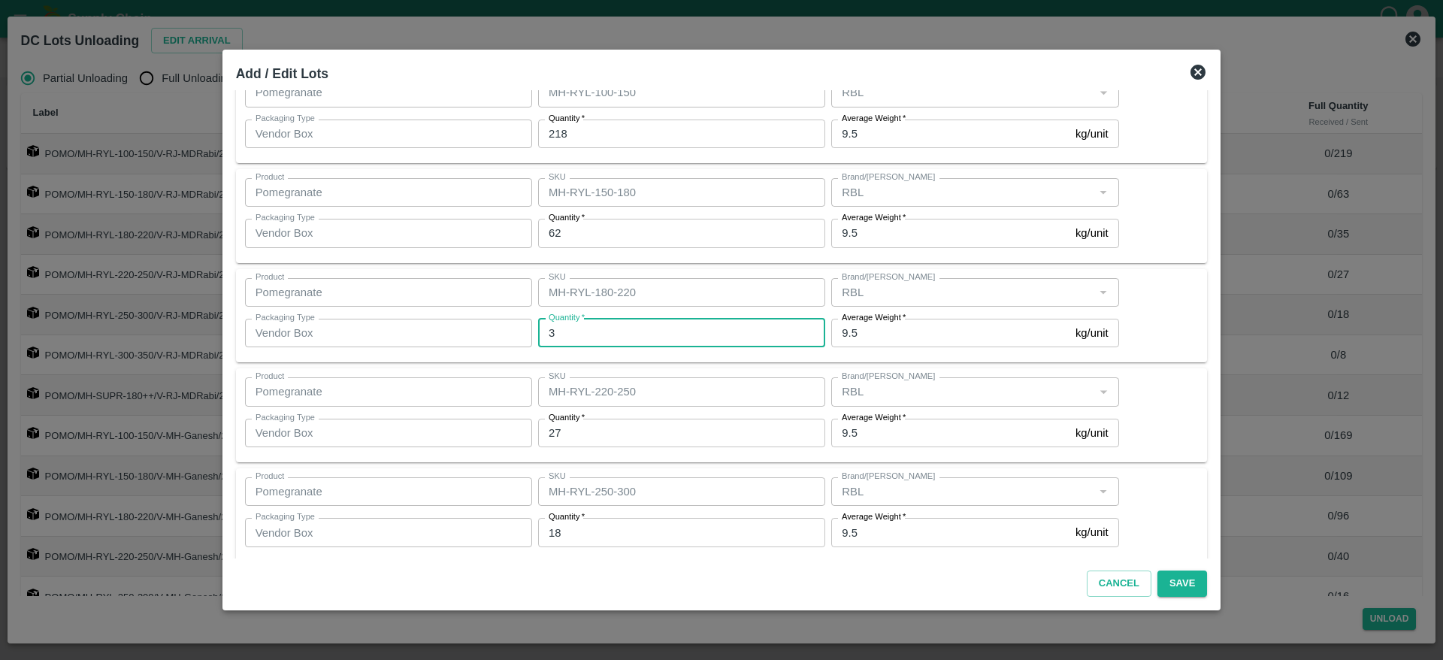
type input "35"
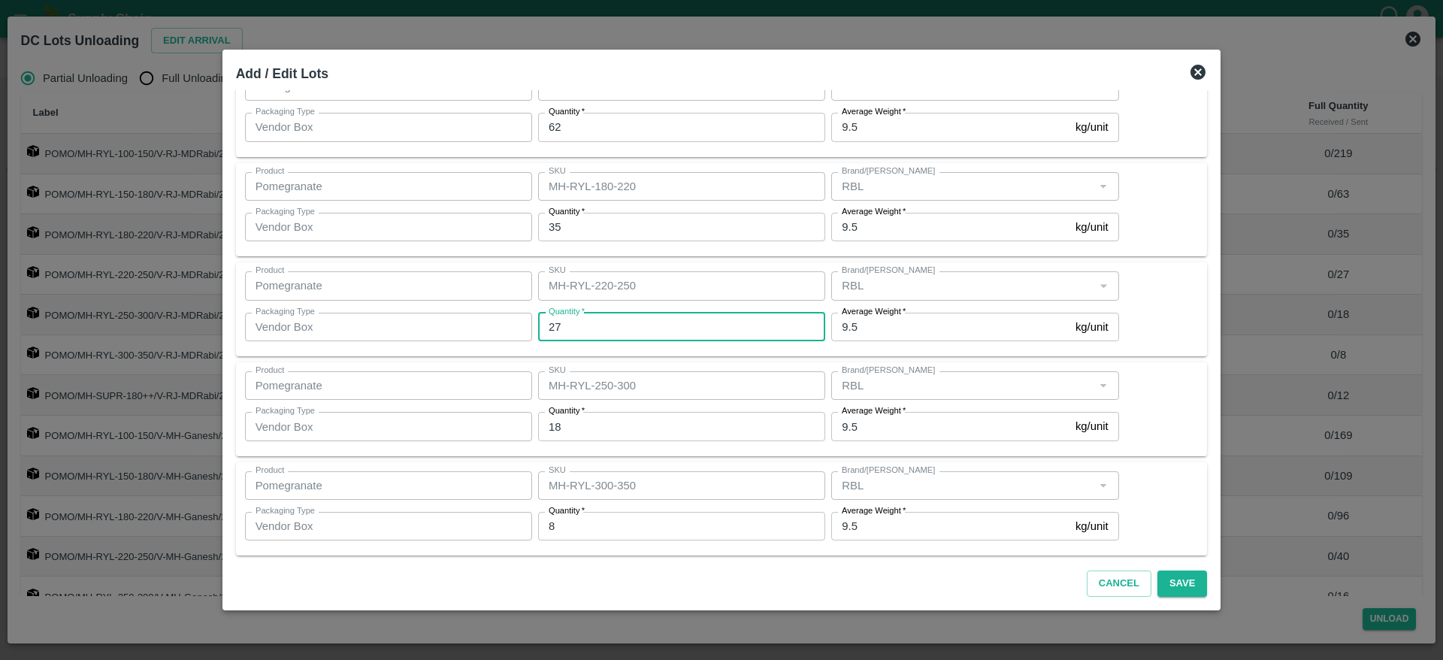
scroll to position [180, 0]
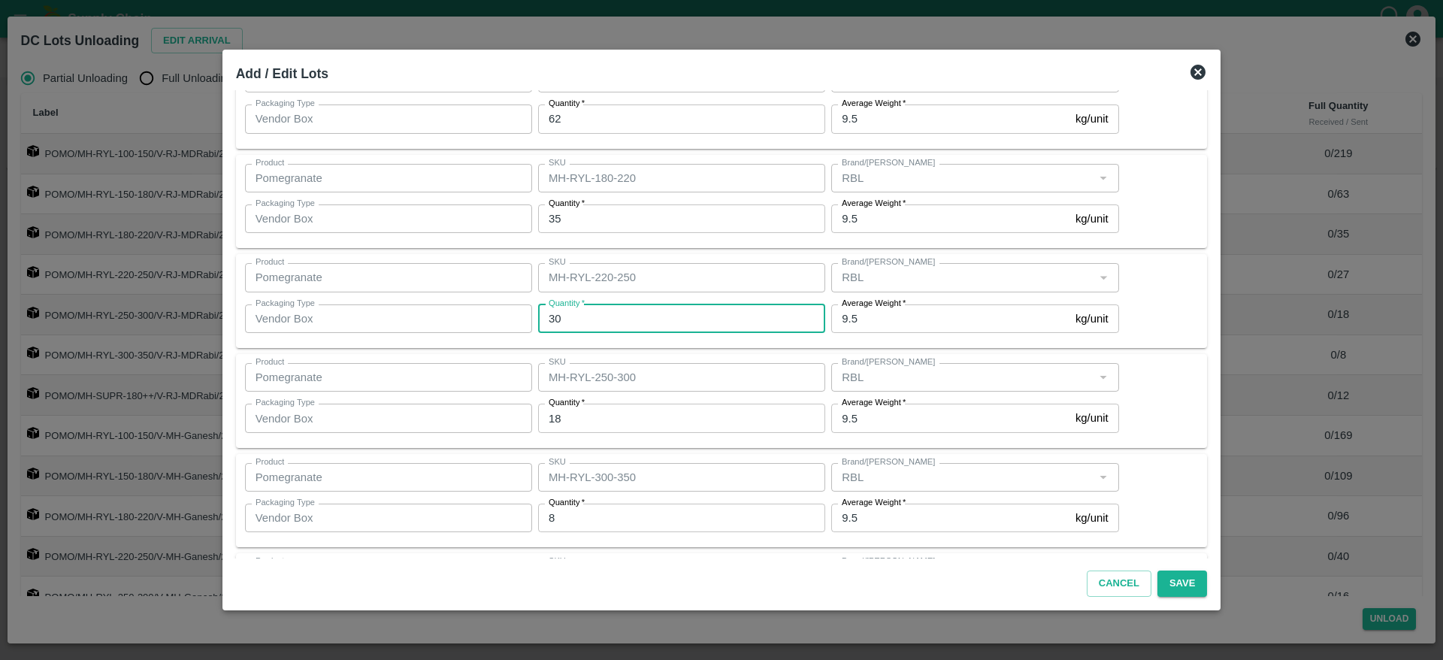
type input "30"
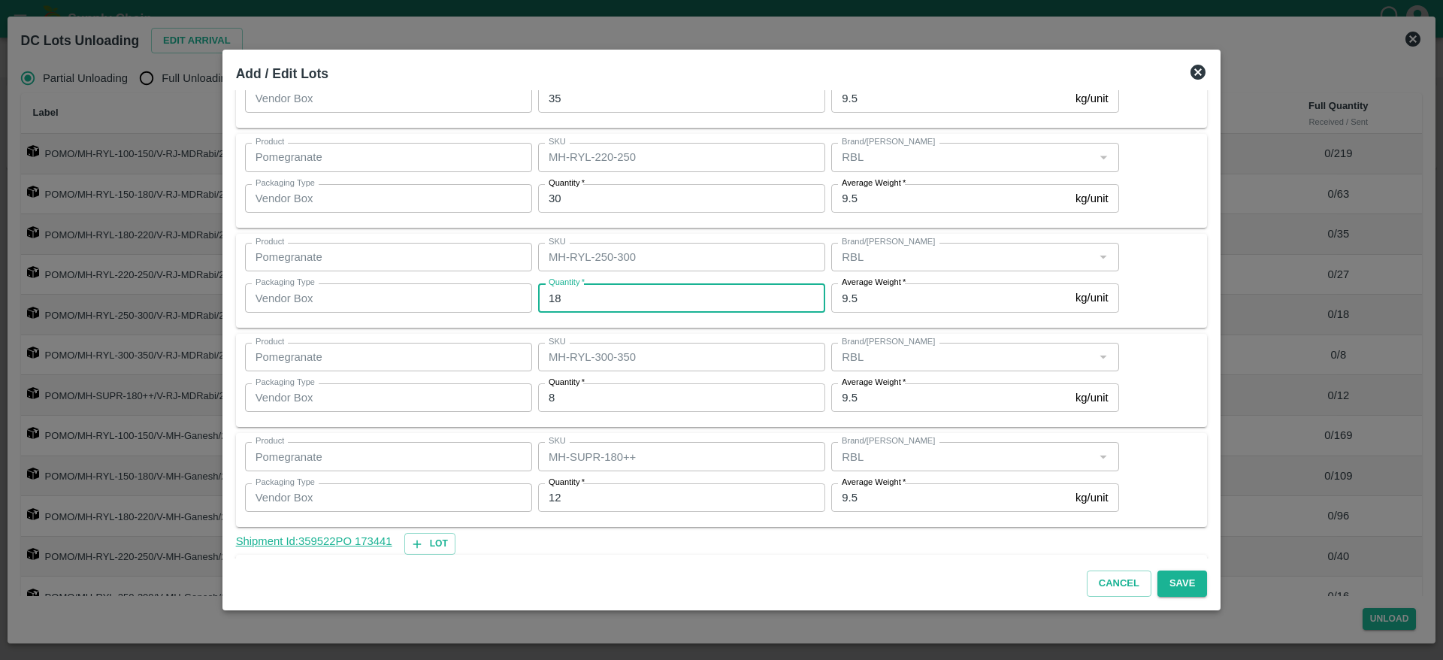
scroll to position [301, 0]
type input "17"
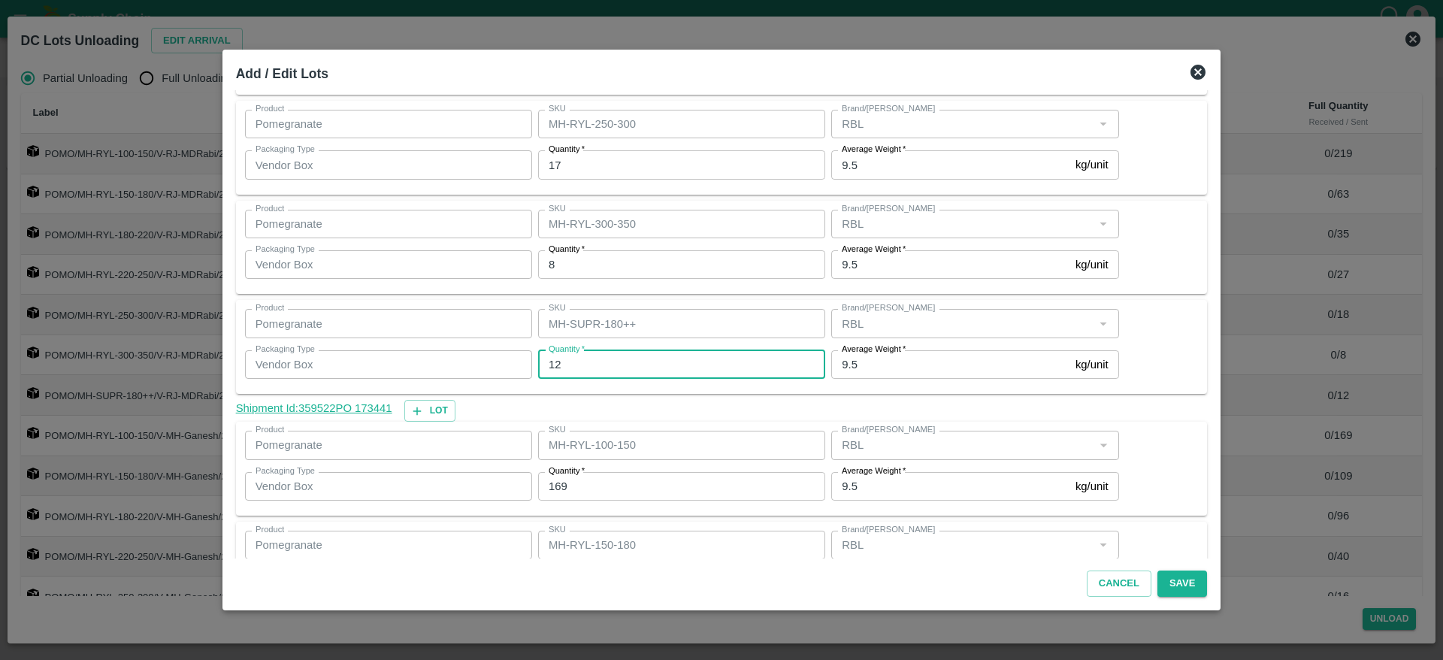
scroll to position [443, 0]
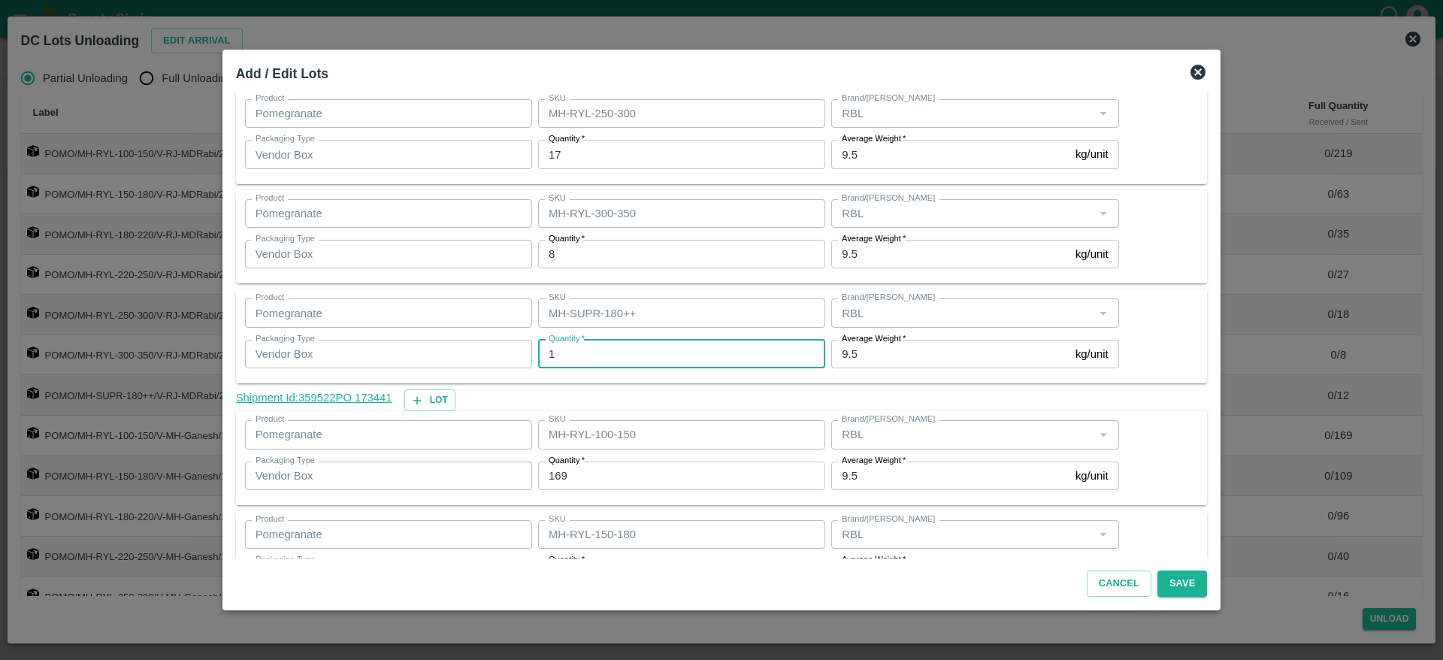
type input "12"
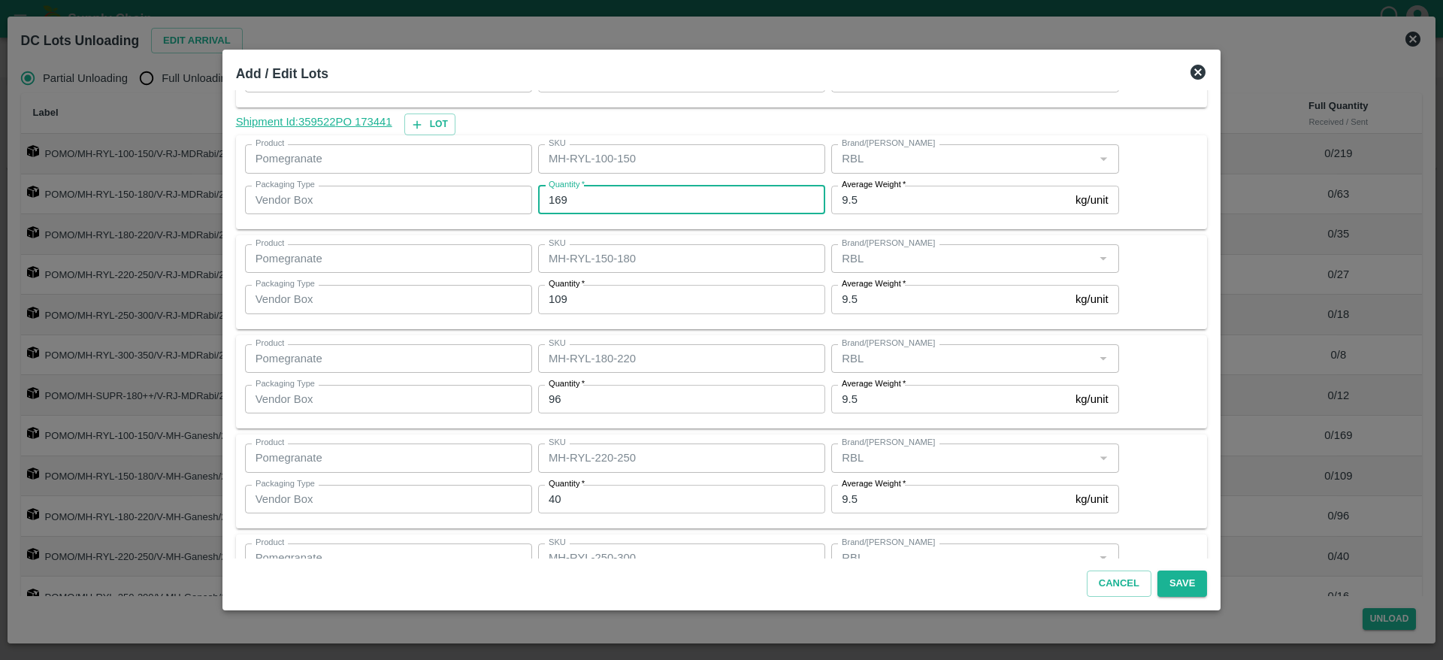
scroll to position [718, 0]
type input "170"
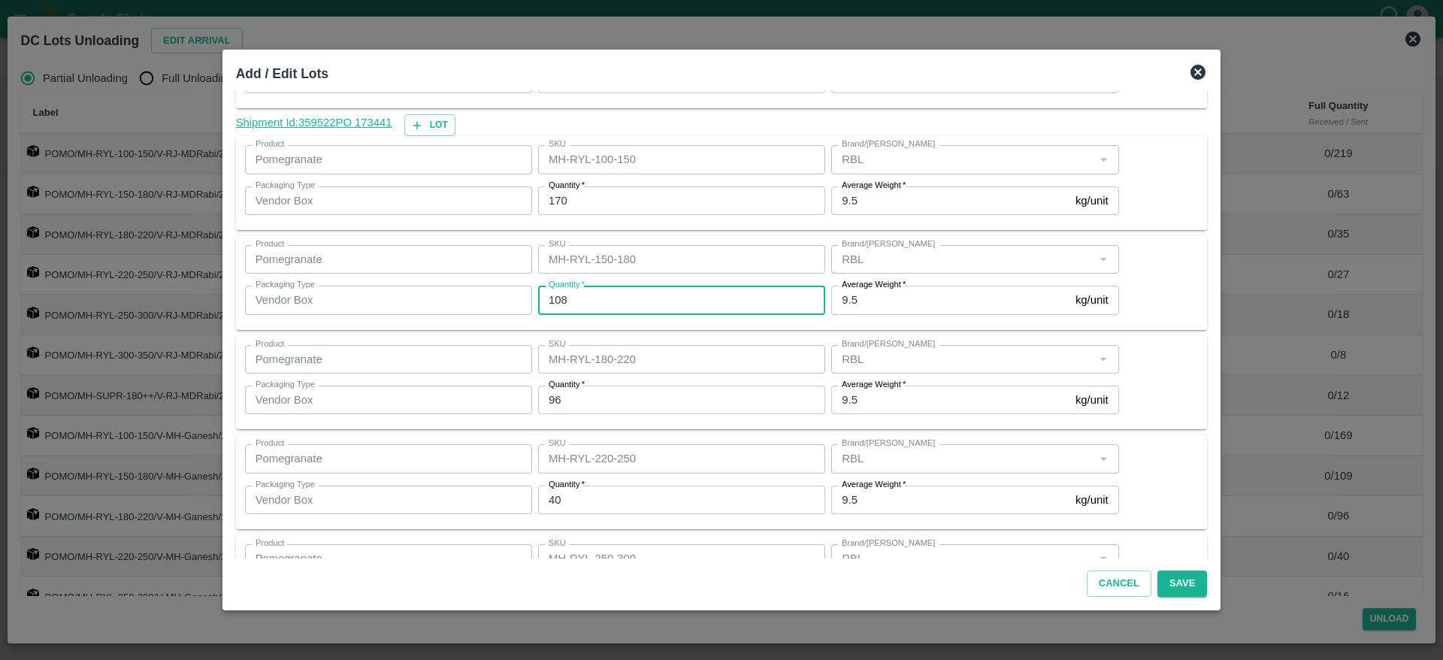
type input "108"
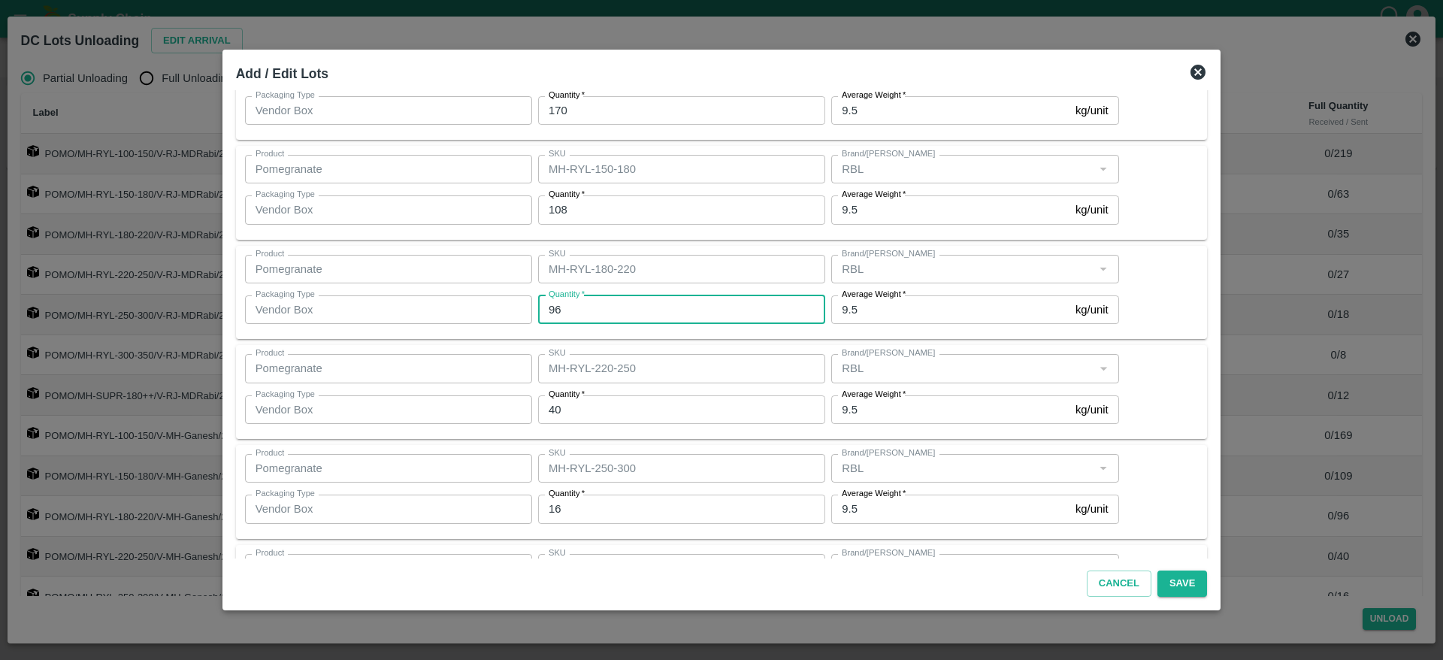
scroll to position [811, 0]
type input "95"
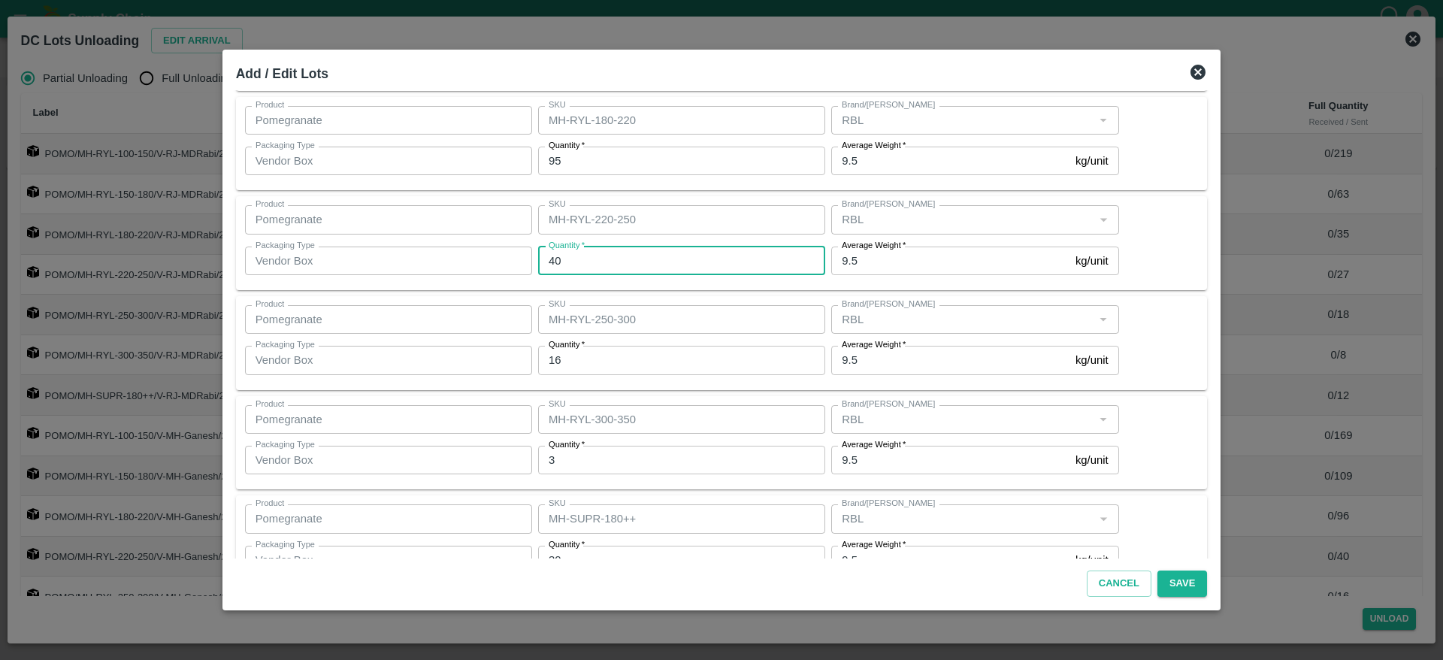
scroll to position [969, 0]
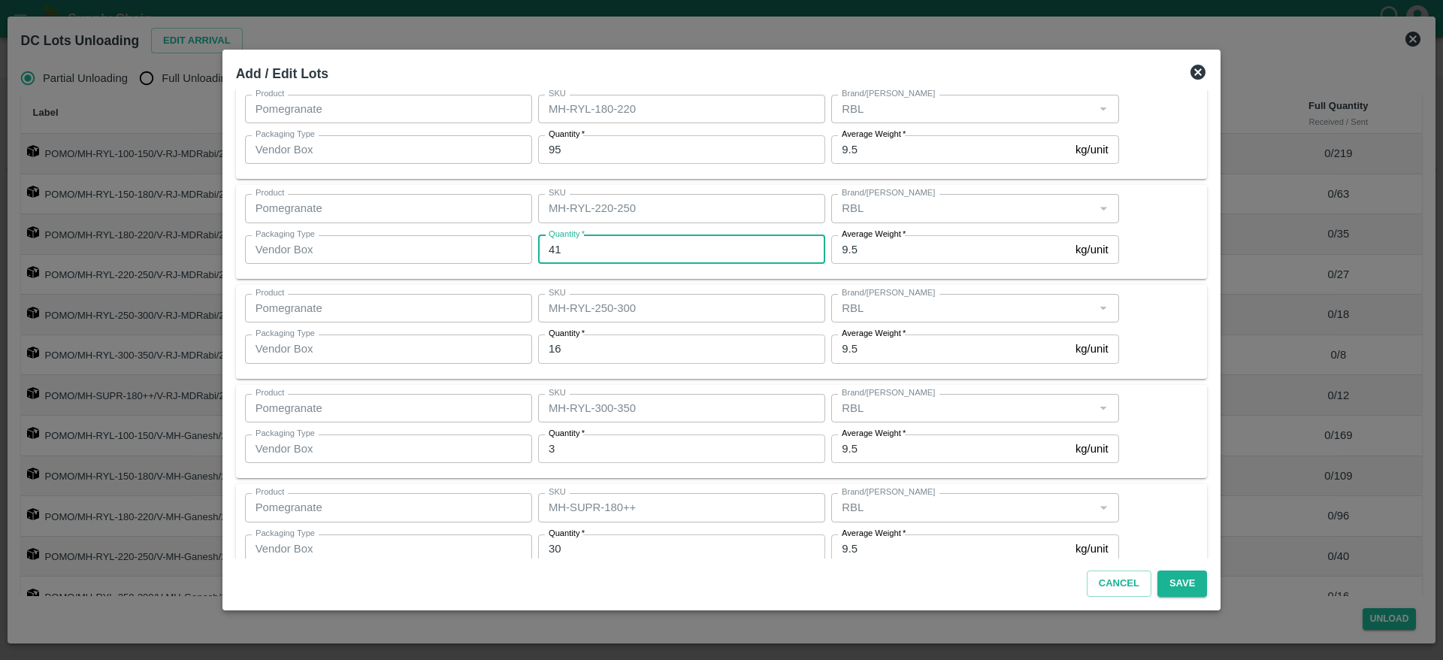
type input "41"
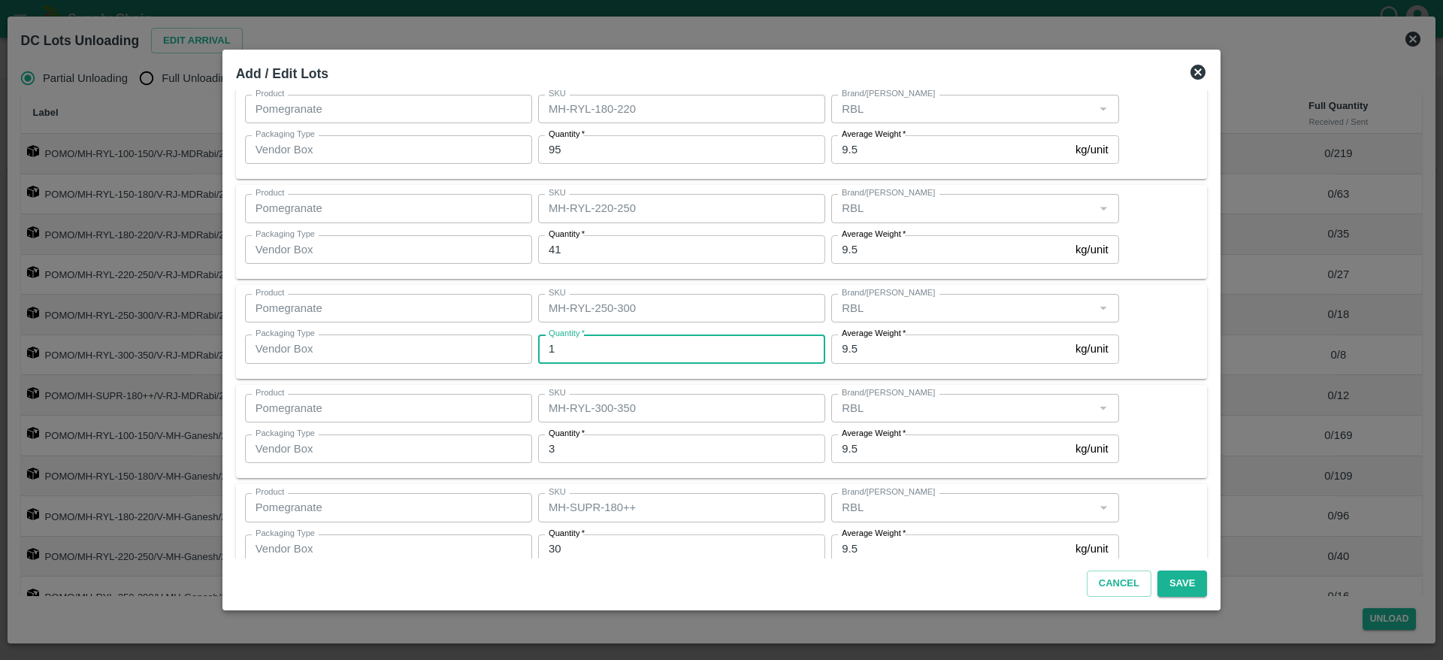
type input "16"
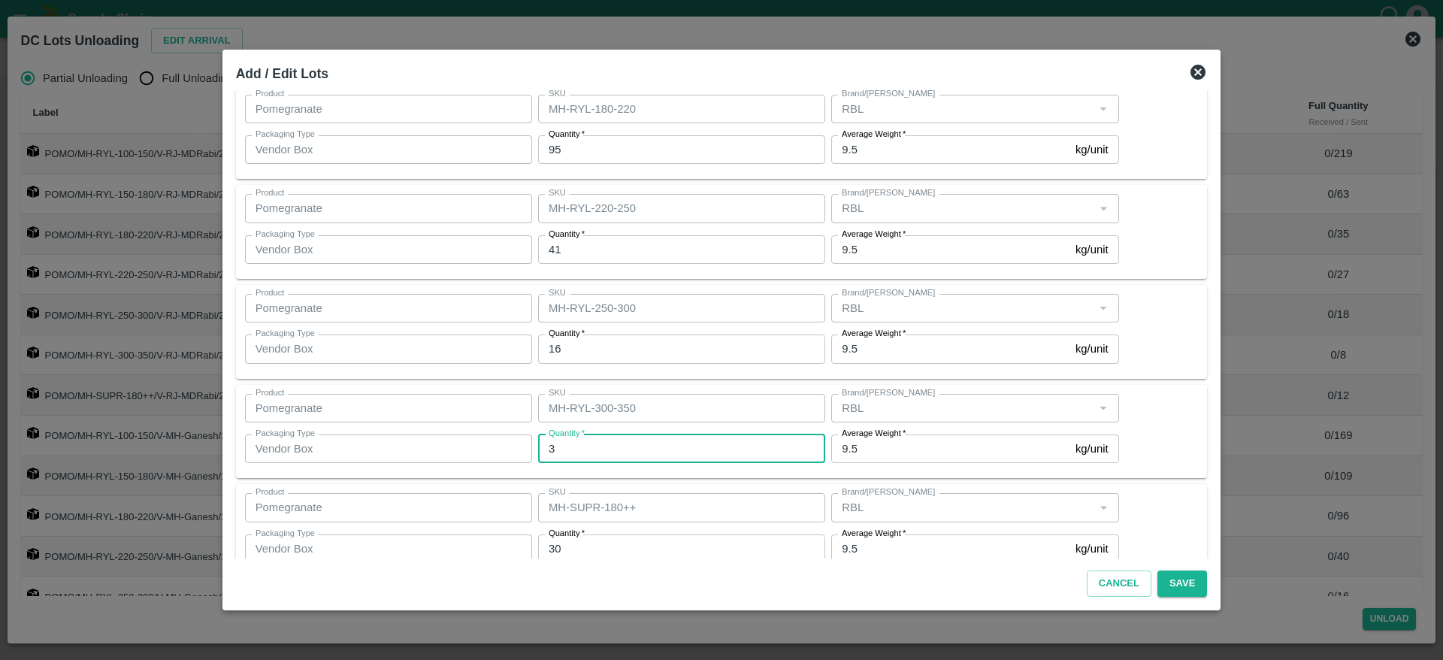
scroll to position [999, 0]
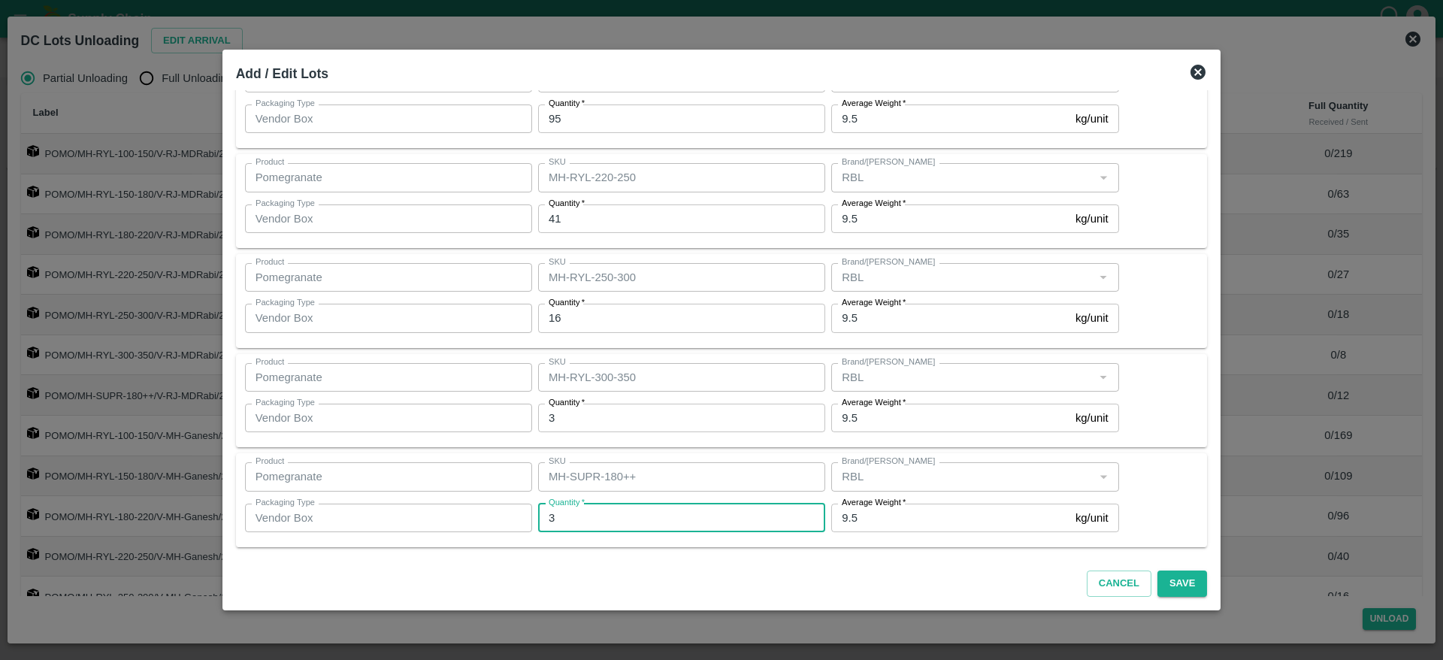
type input "30"
click at [1175, 580] on button "Save" at bounding box center [1182, 583] width 50 height 26
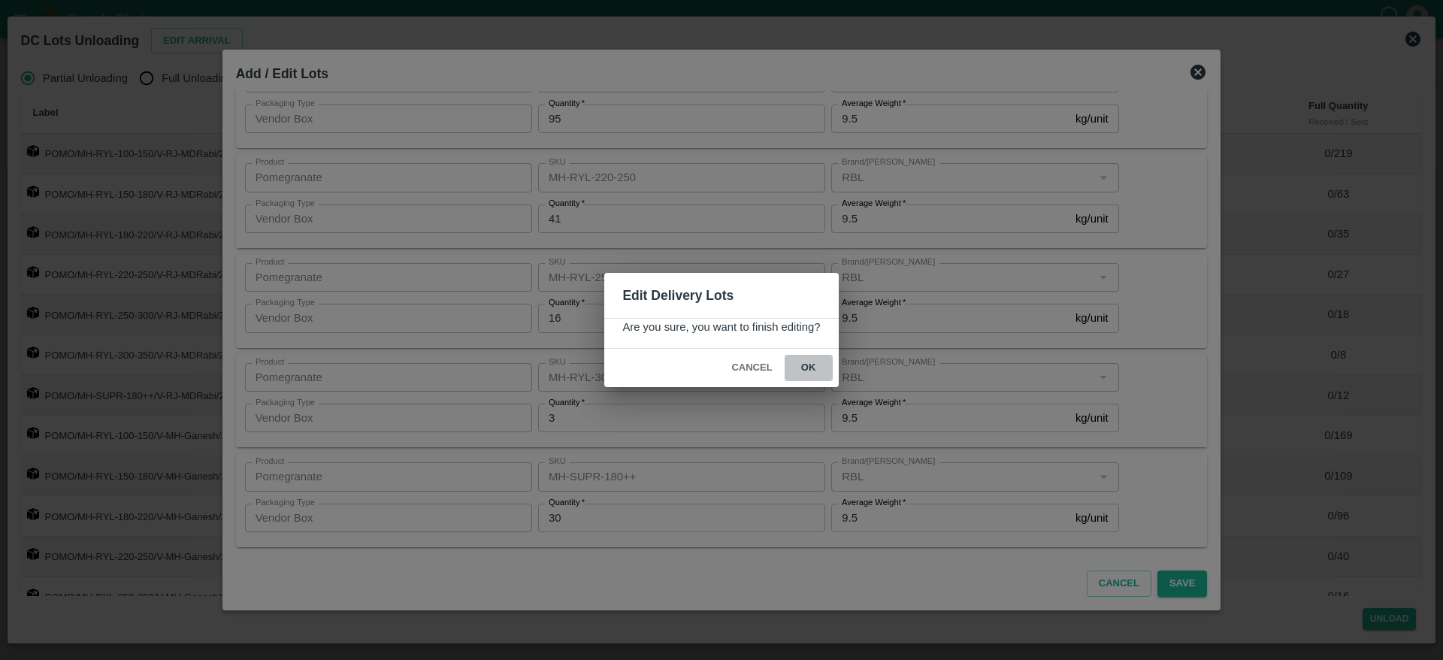
click at [811, 373] on button "ok" at bounding box center [808, 368] width 48 height 26
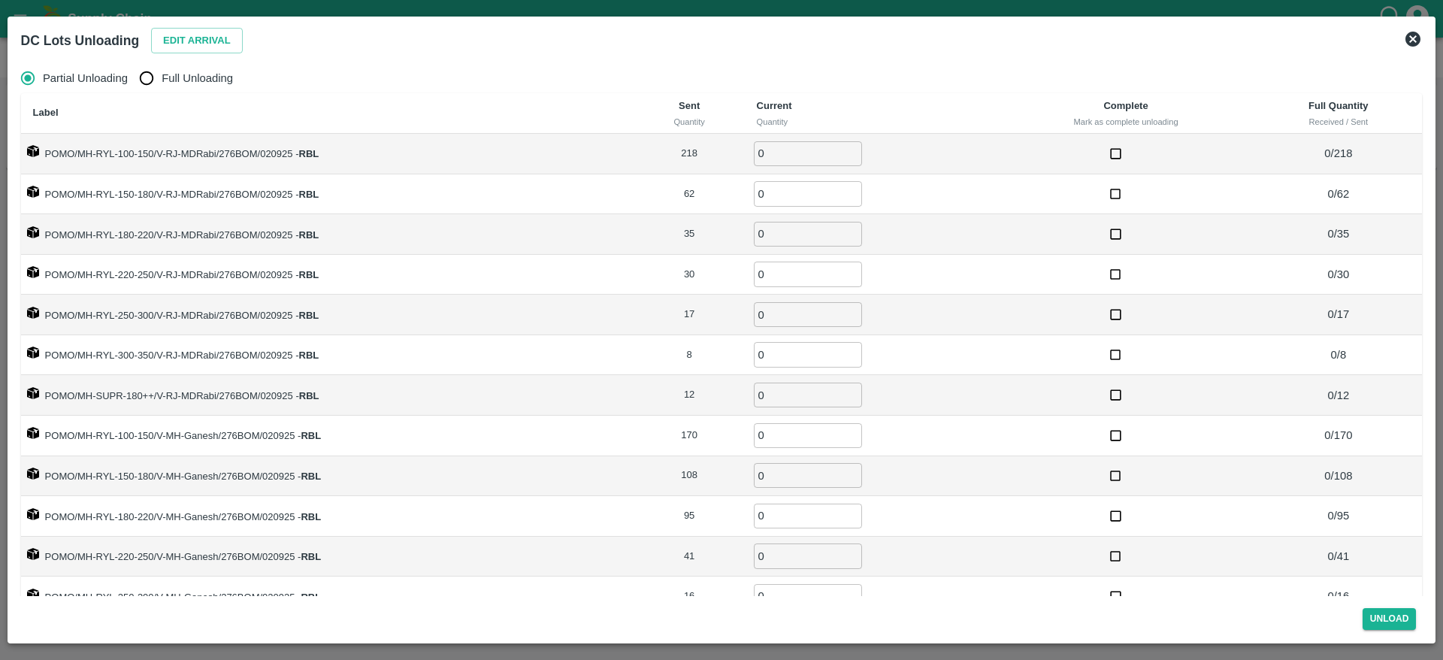
click at [199, 84] on span "Full Unloading" at bounding box center [197, 78] width 71 height 17
click at [162, 84] on input "Full Unloading" at bounding box center [146, 78] width 30 height 30
radio input "true"
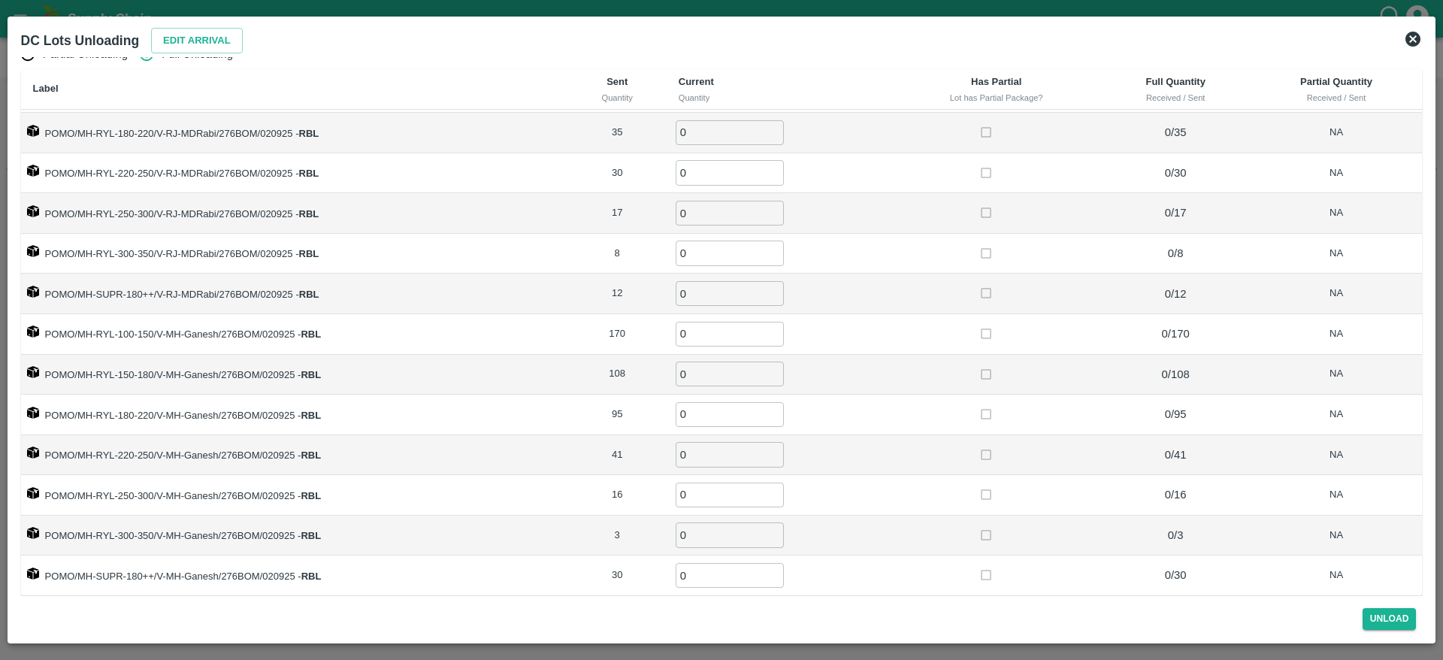
scroll to position [0, 0]
click at [689, 128] on input "0" at bounding box center [729, 129] width 108 height 25
type input "218"
type input "62"
type input "35"
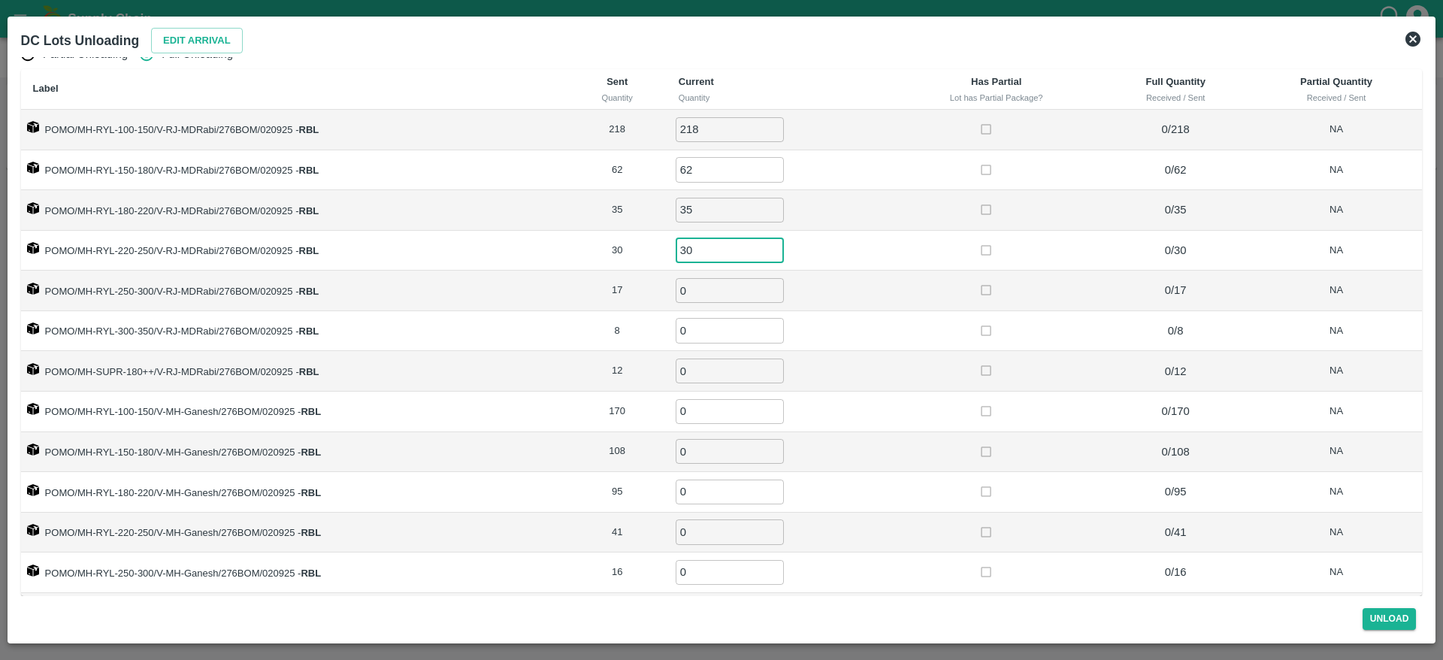
type input "30"
type input "17"
type input "8"
type input "12"
type input "170"
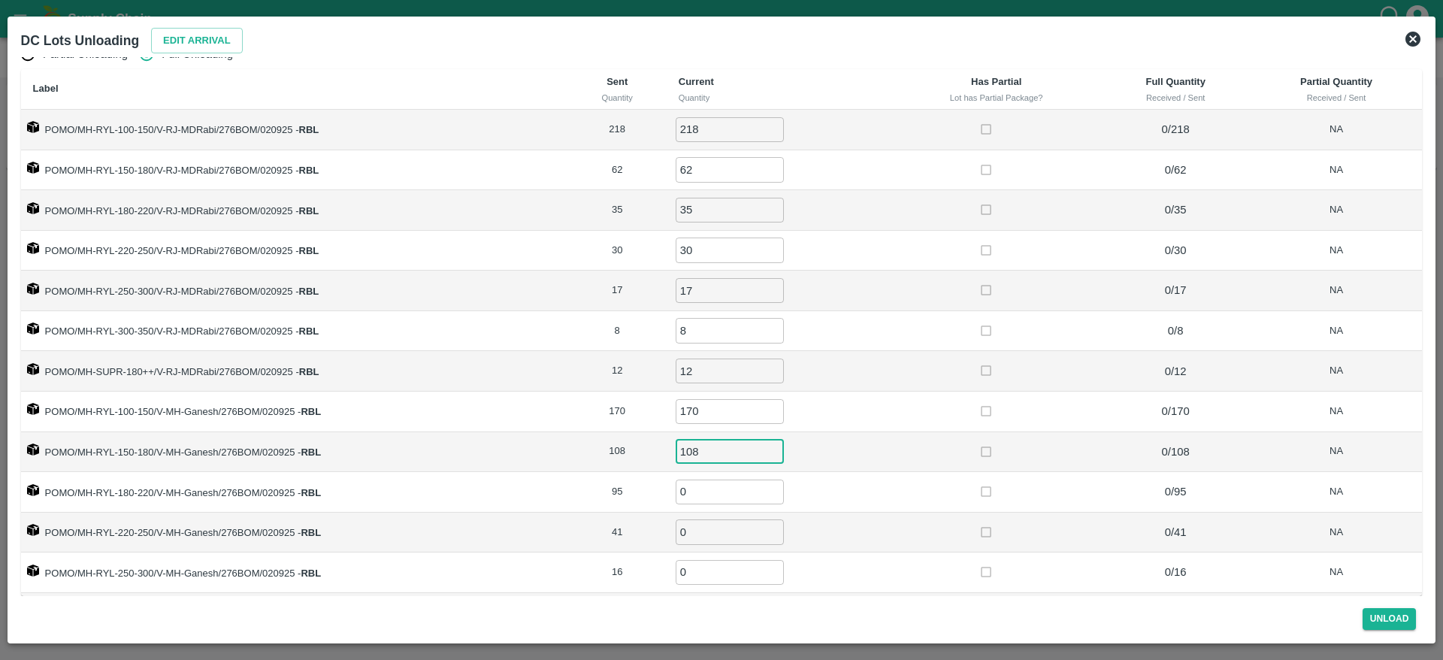
type input "108"
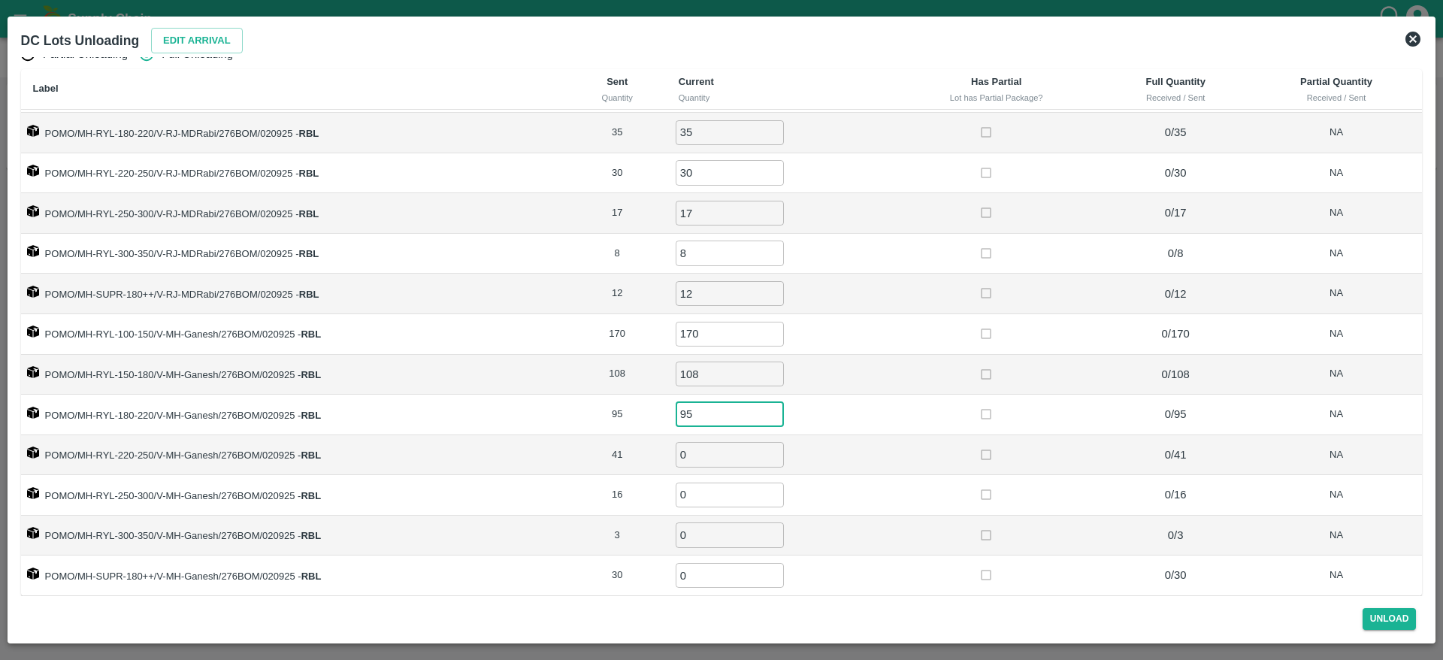
type input "95"
type input "41"
type input "16"
type input "3"
type input "30"
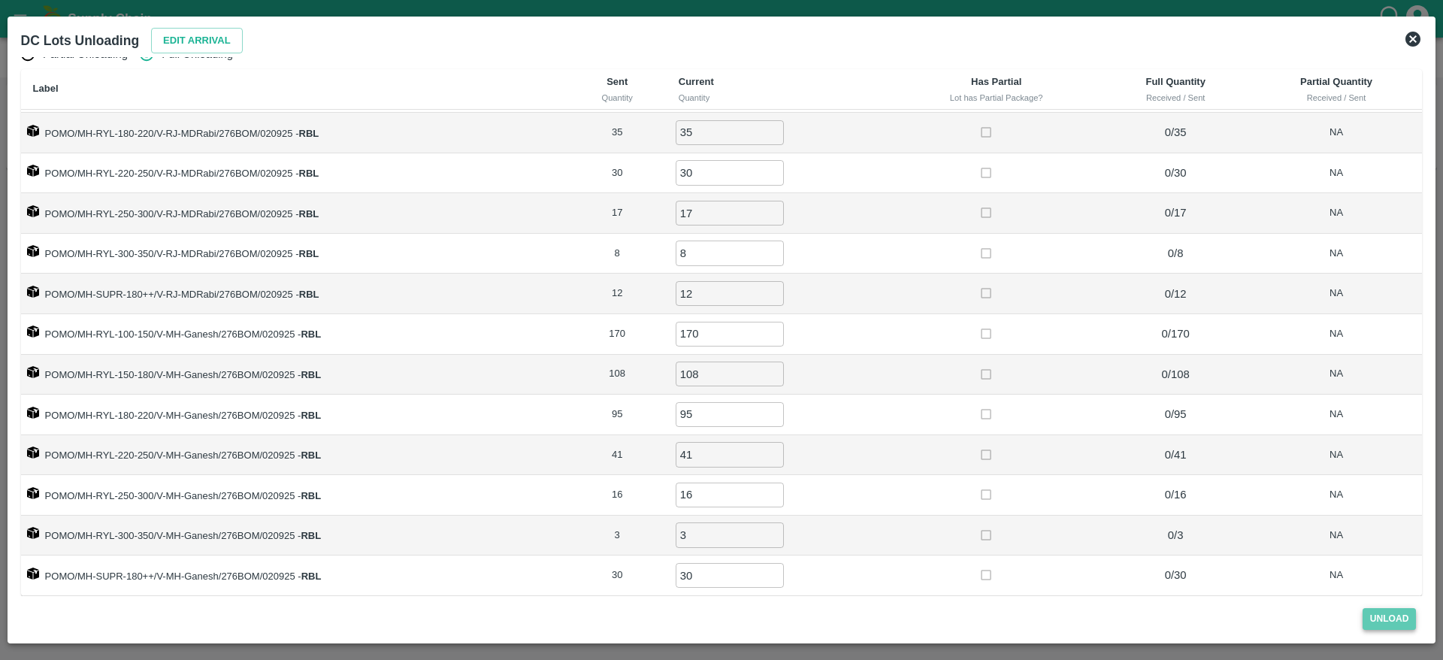
click at [1382, 613] on button "Unload" at bounding box center [1389, 619] width 54 height 22
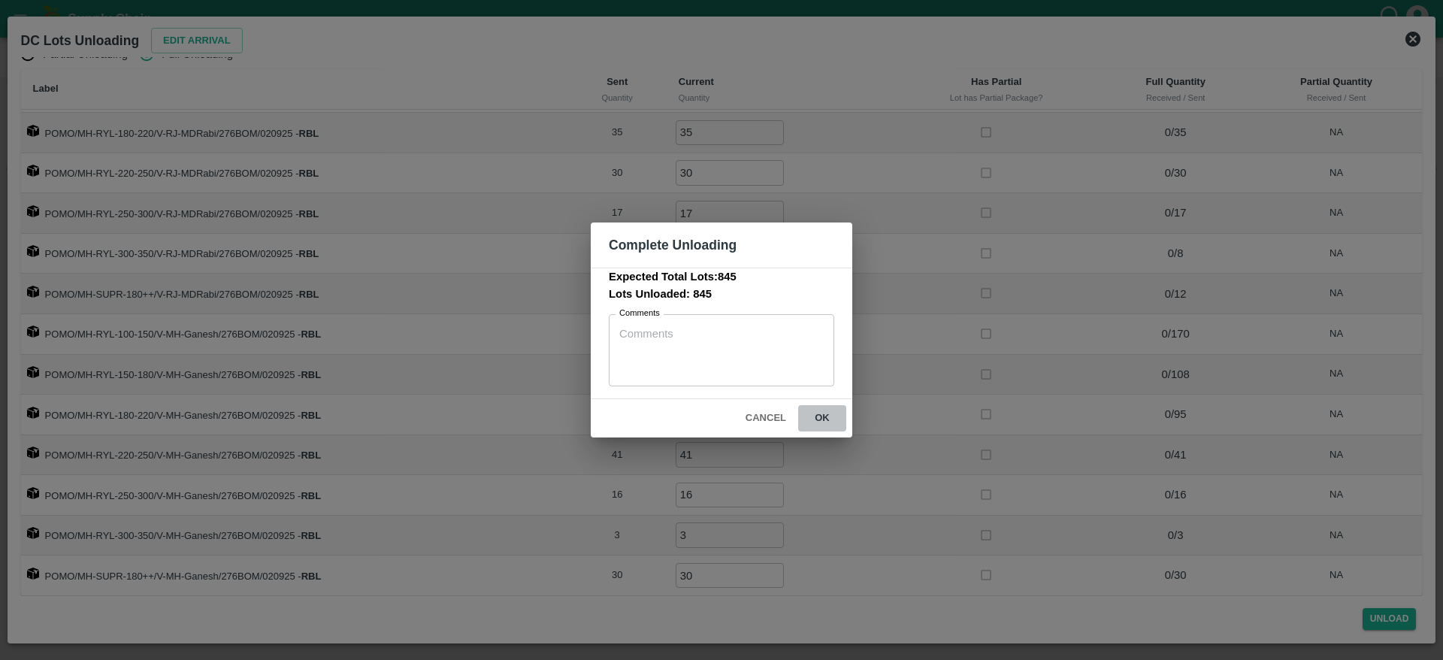
click at [826, 416] on button "ok" at bounding box center [822, 418] width 48 height 26
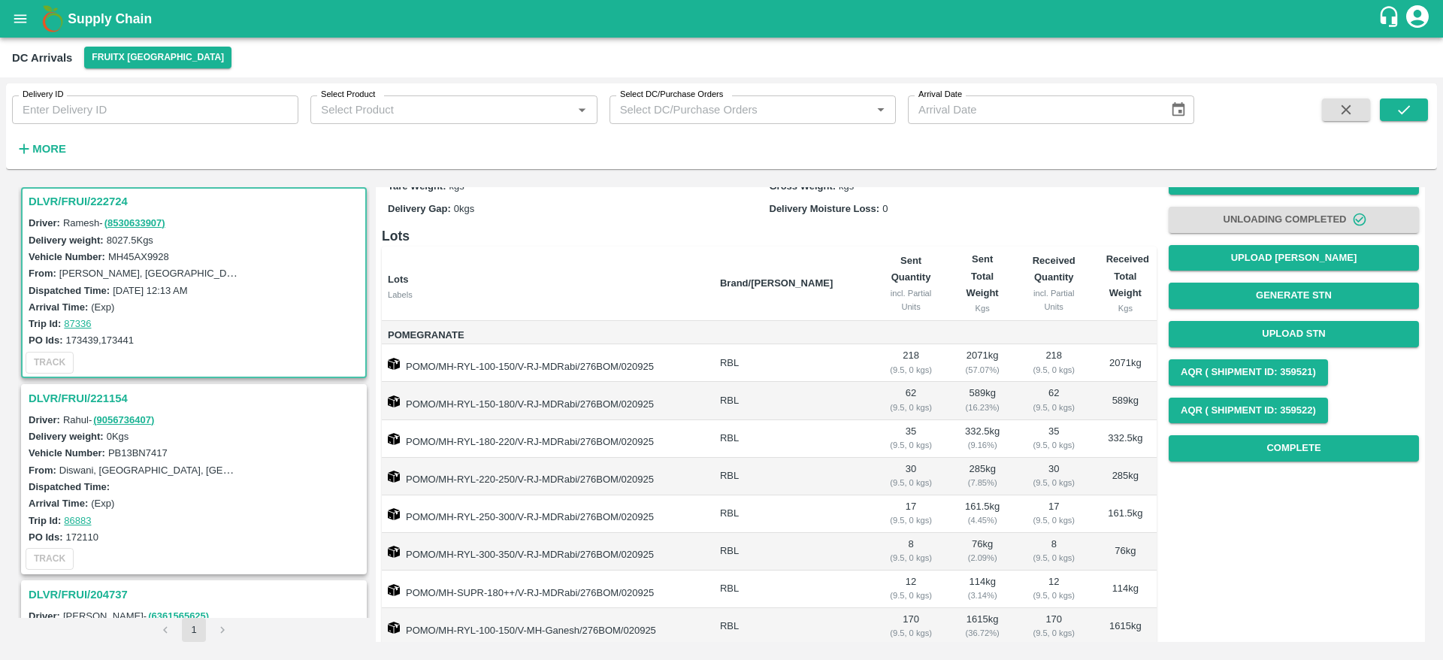
scroll to position [0, 0]
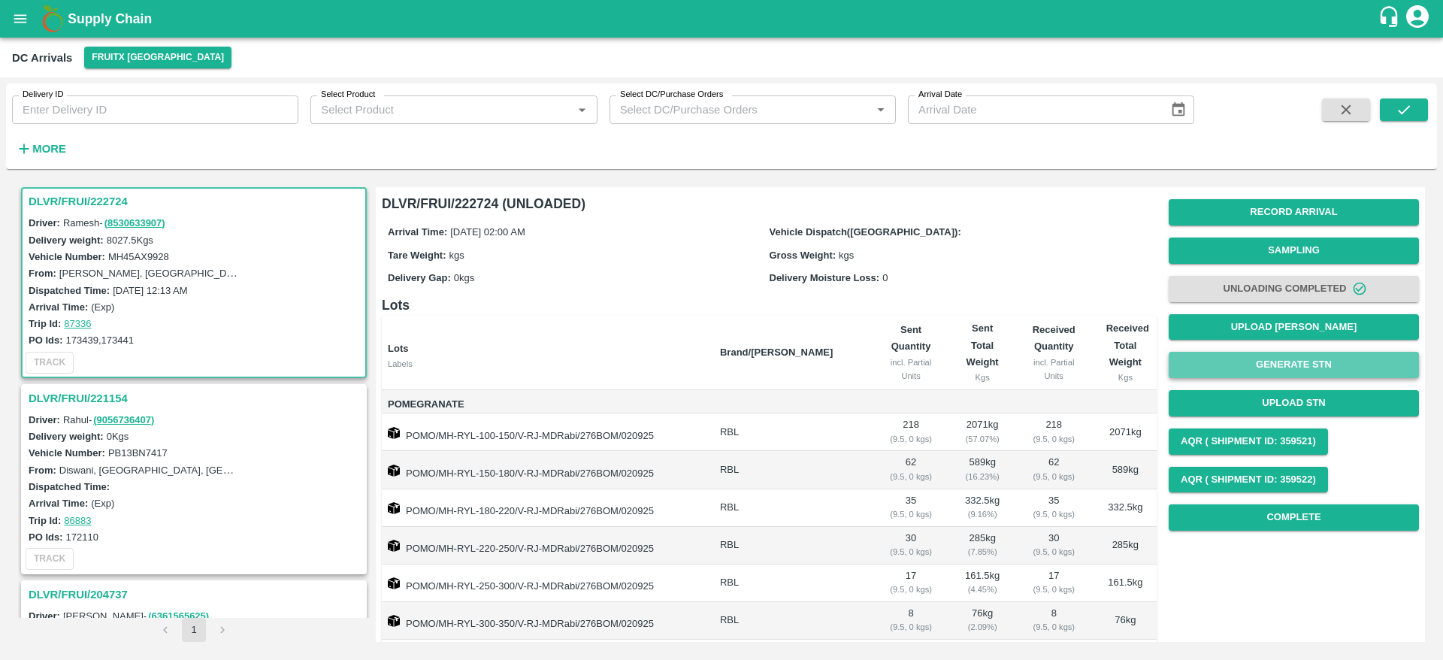
click at [1287, 359] on button "Generate STN" at bounding box center [1293, 365] width 250 height 26
